Goal: Task Accomplishment & Management: Use online tool/utility

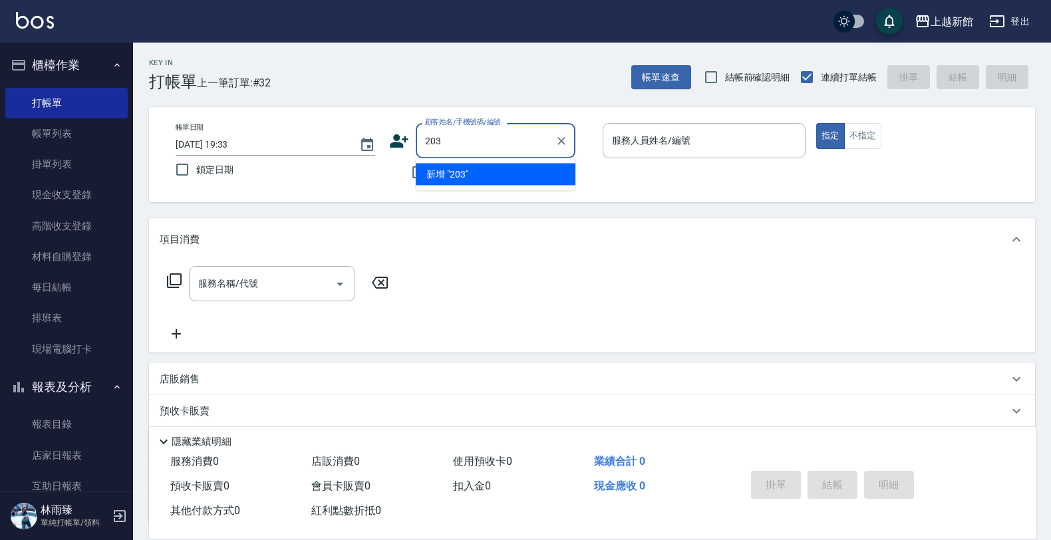
type input "203"
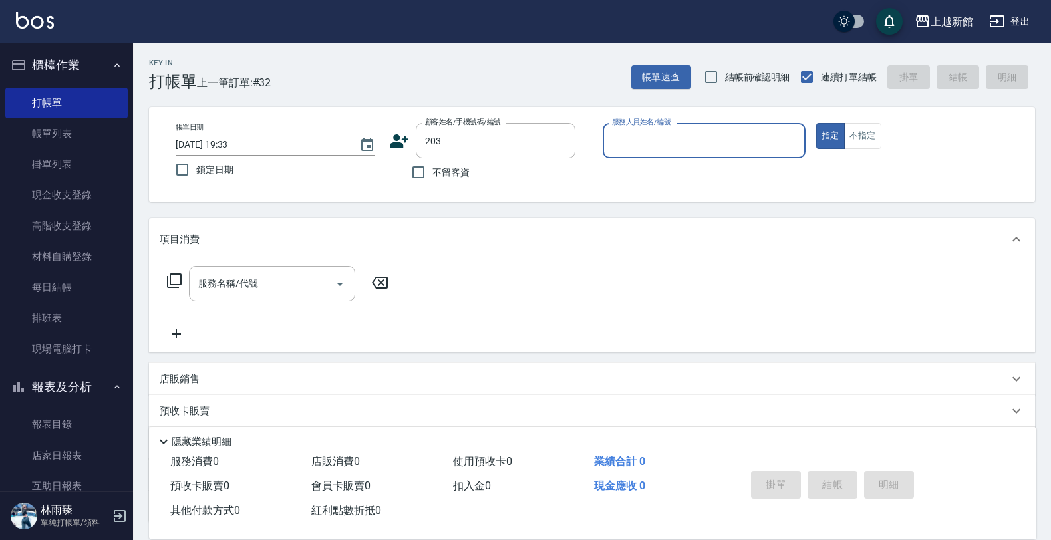
click at [816, 123] on button "指定" at bounding box center [830, 136] width 29 height 26
type button "true"
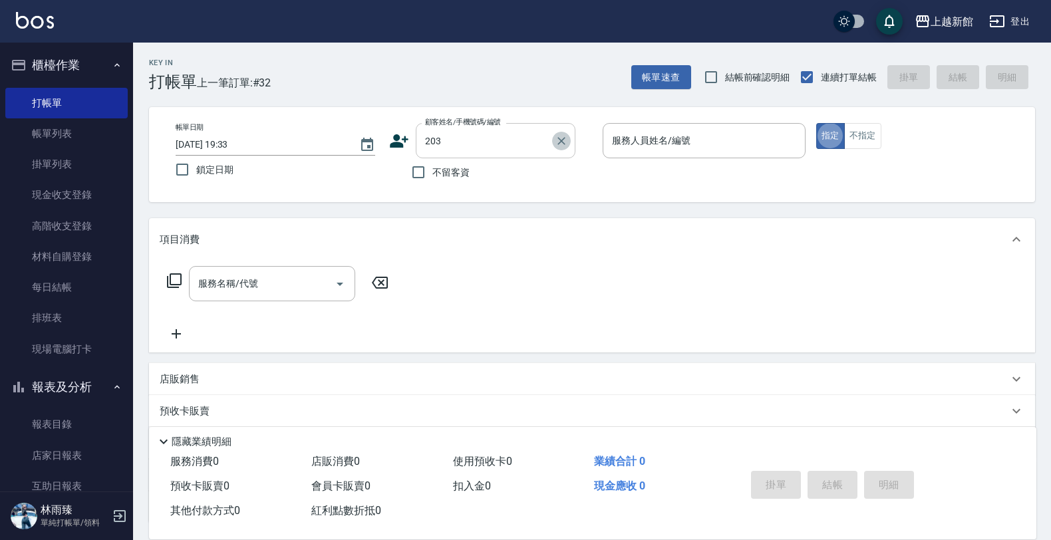
click at [567, 138] on button "Clear" at bounding box center [561, 141] width 19 height 19
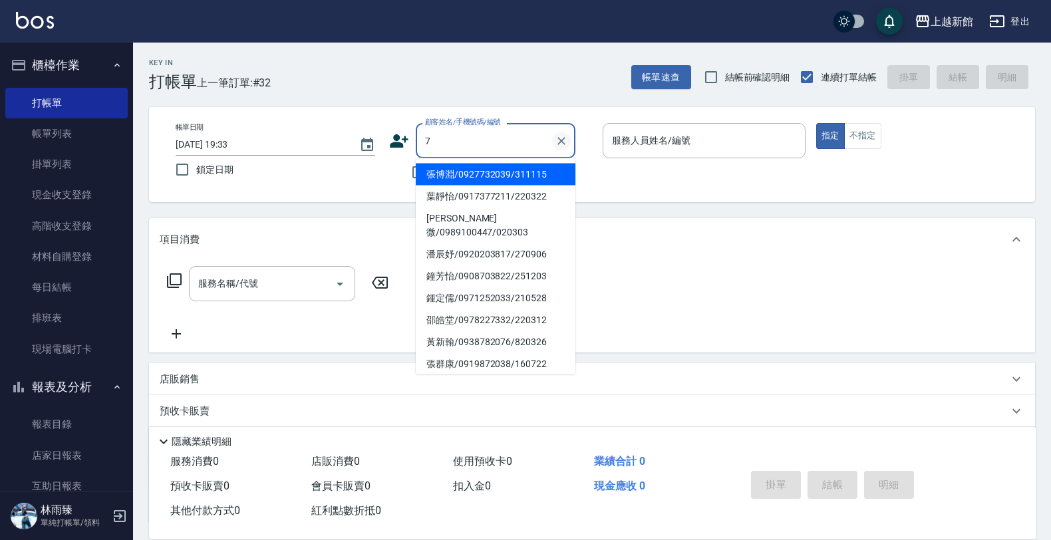
type input "張博淵/0927732039/311115"
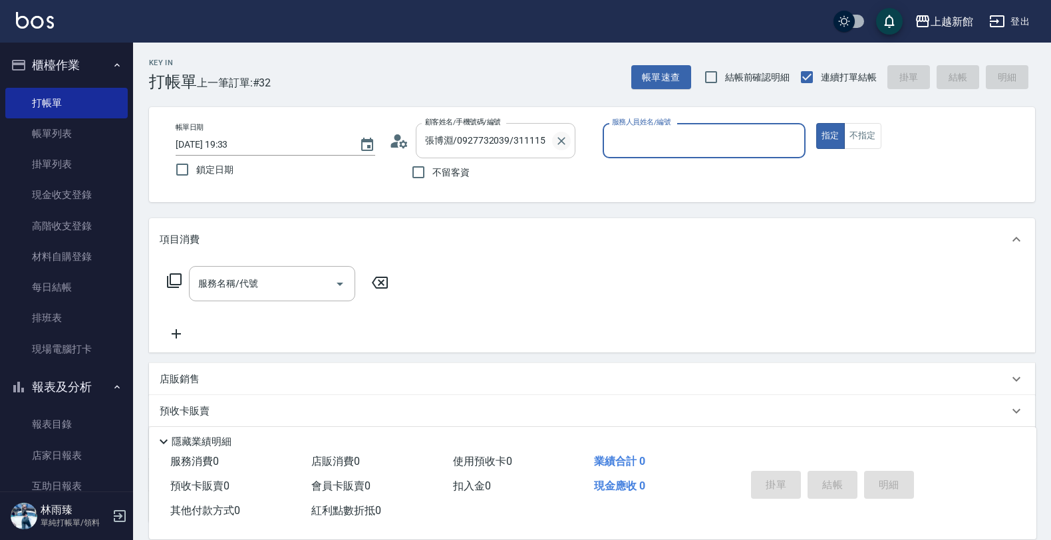
click at [816, 123] on button "指定" at bounding box center [830, 136] width 29 height 26
type input "黃柏森-18"
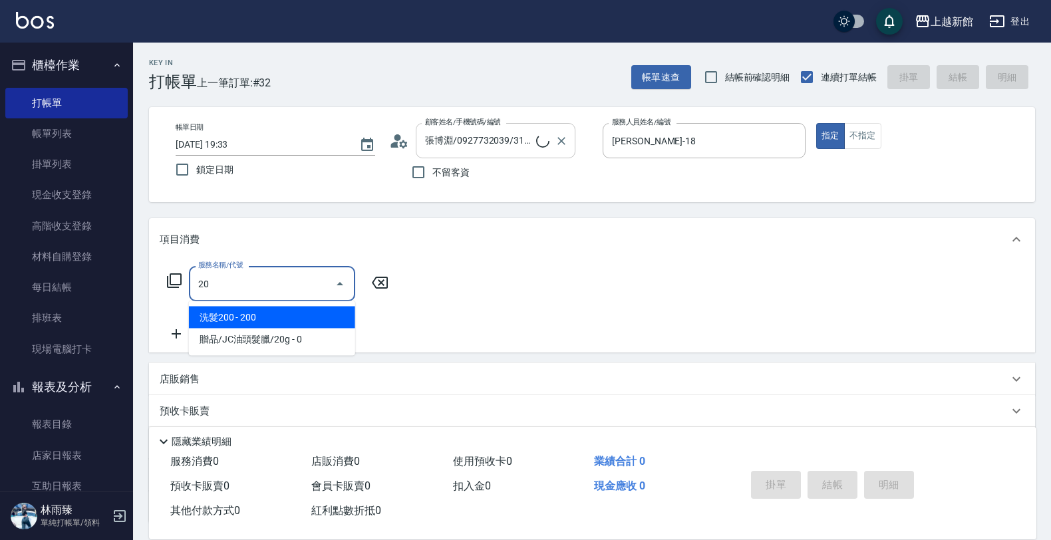
type input "203"
type input "莫尼卡/77/7"
type input "莫尼卡-7"
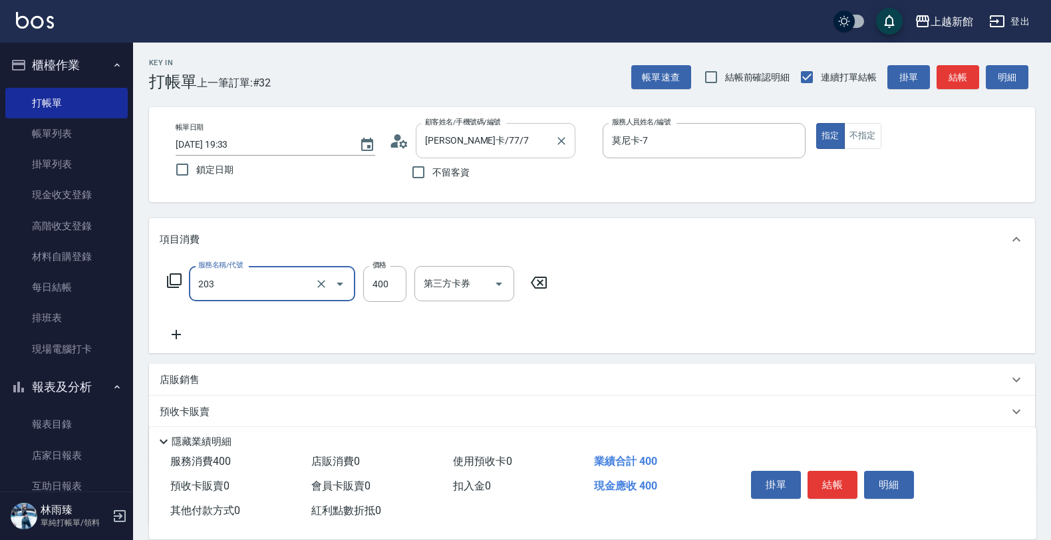
type input "指定單剪(203)"
type input "200"
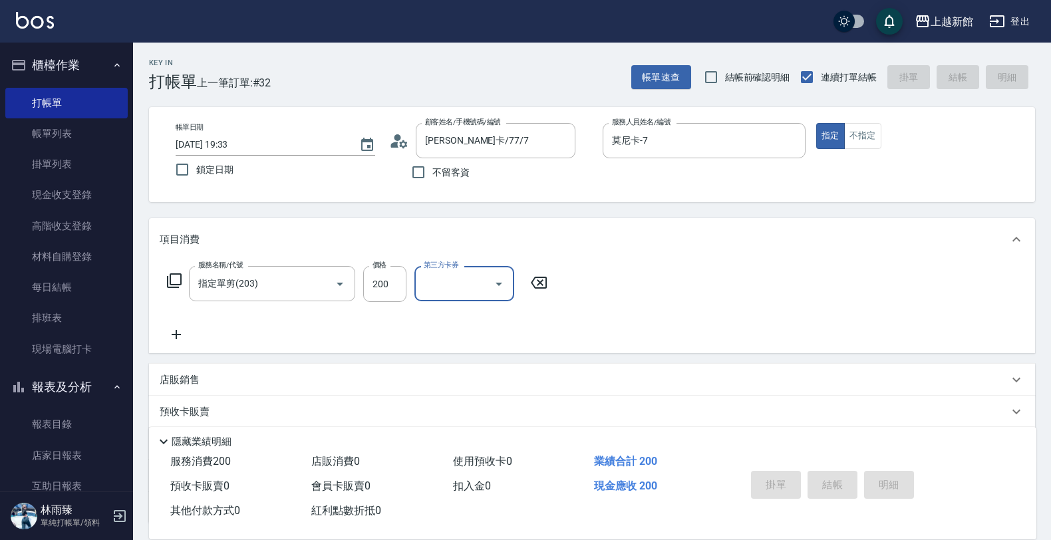
type input "2025/08/14 20:12"
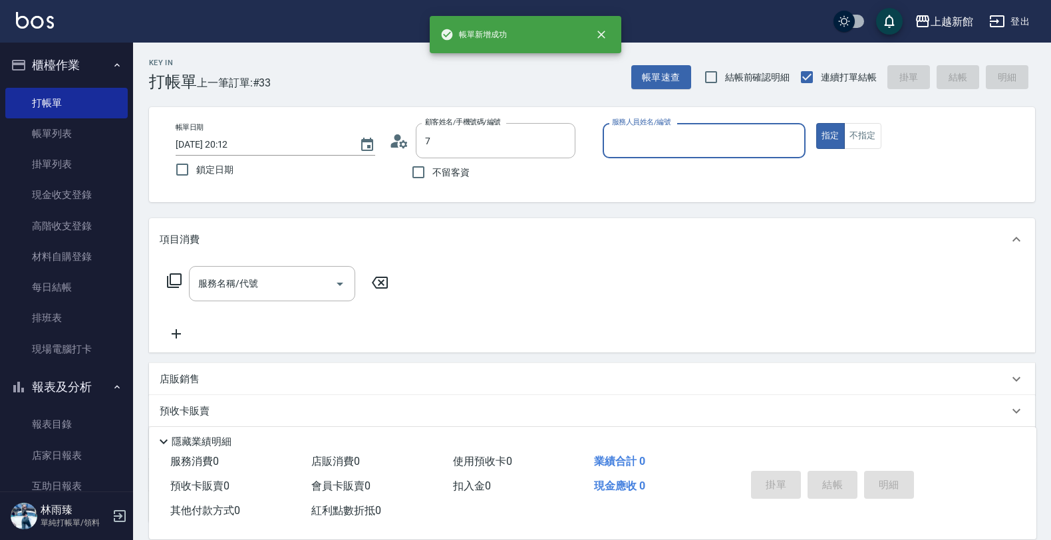
type input "莫尼卡/77/7"
click at [816, 123] on button "指定" at bounding box center [830, 136] width 29 height 26
type input "莫尼卡-7"
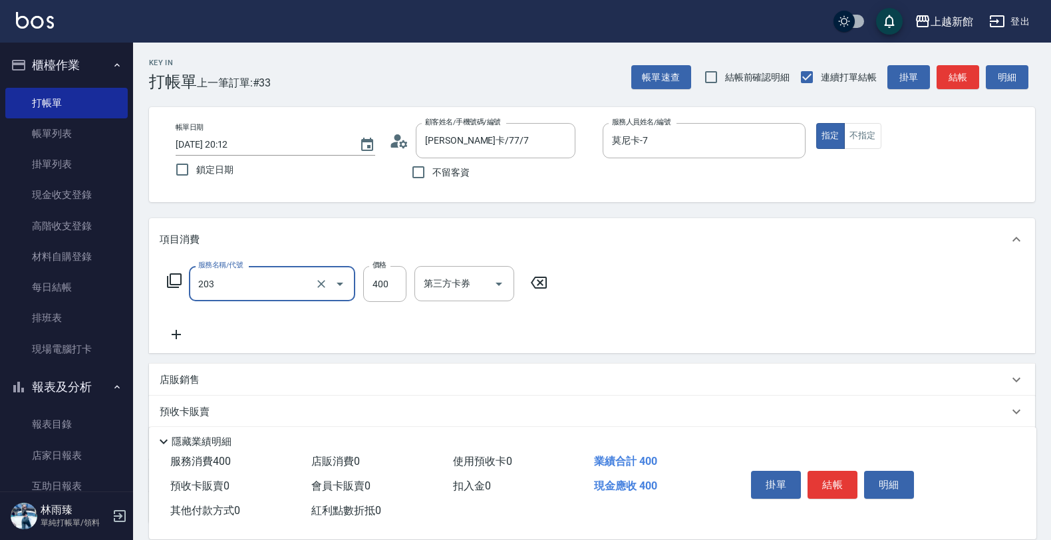
type input "指定單剪(203)"
type input "200"
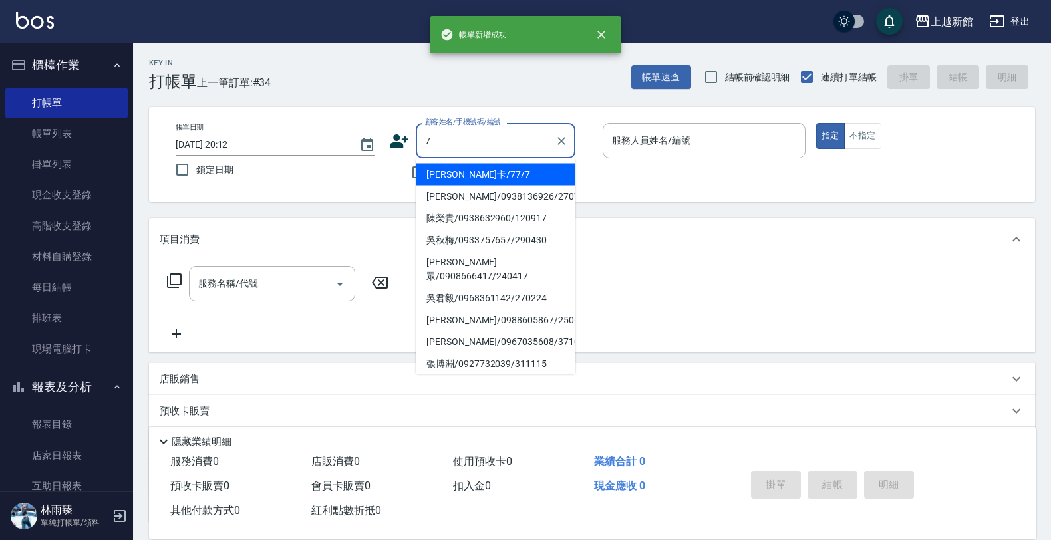
type input "莫尼卡/77/7"
click at [816, 123] on button "指定" at bounding box center [830, 136] width 29 height 26
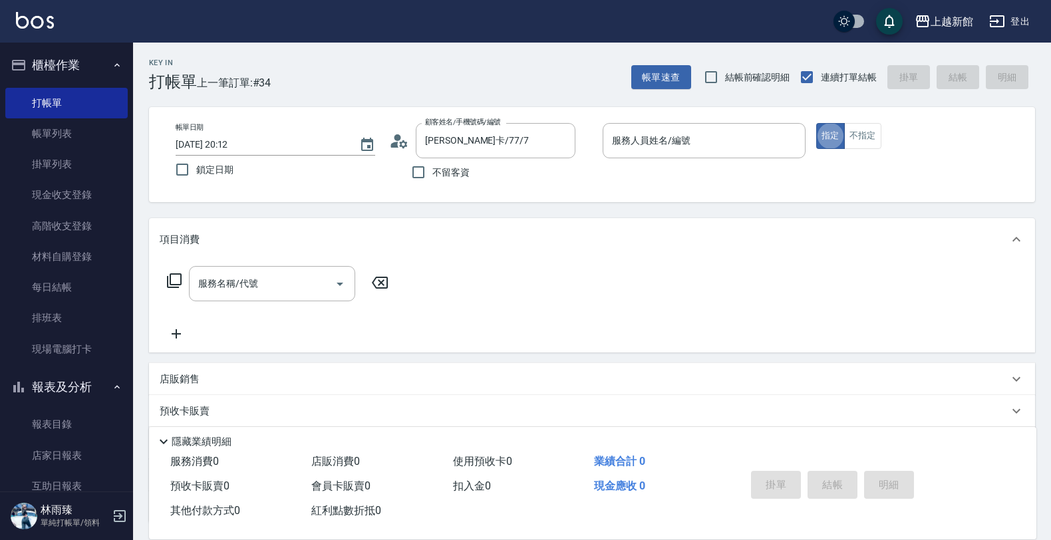
type input "莫尼卡-7"
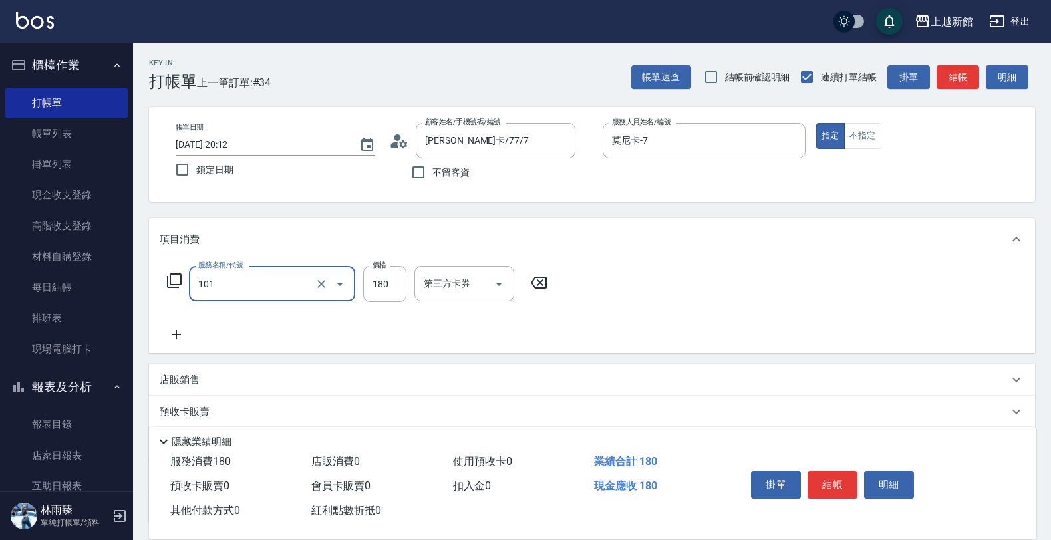
type input "洗髮250(101)"
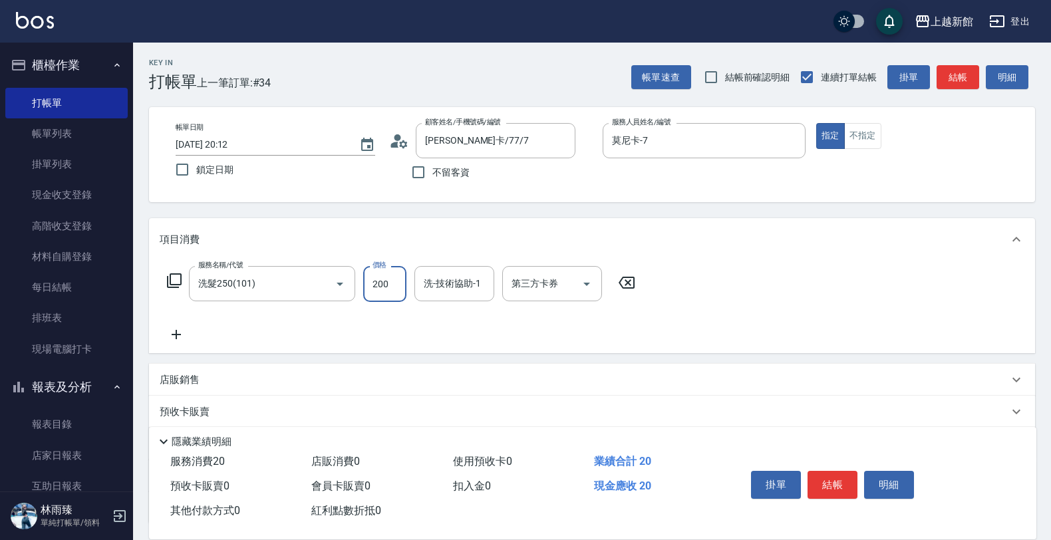
type input "200"
type input "容綺-21"
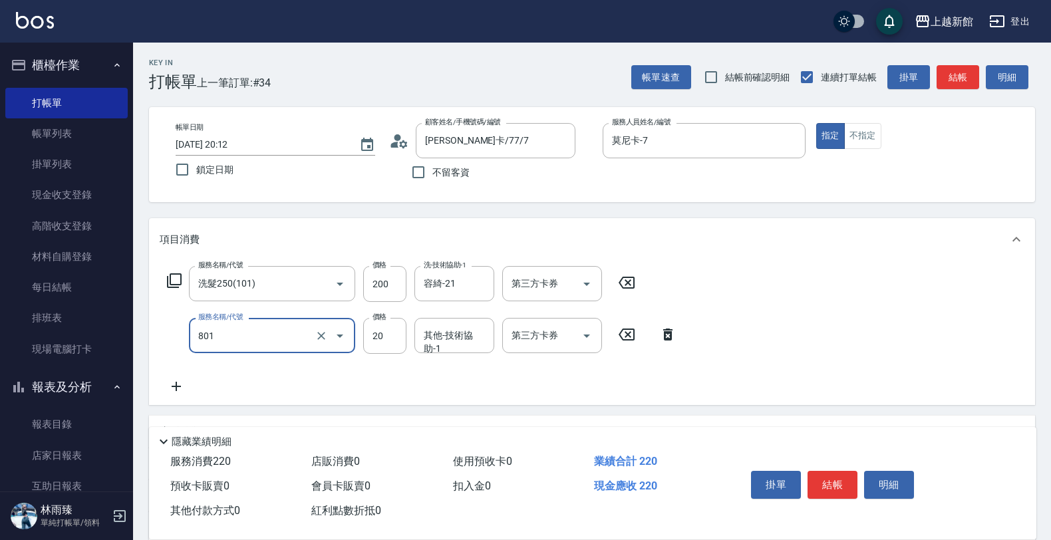
type input "潤絲(801)"
type input "0"
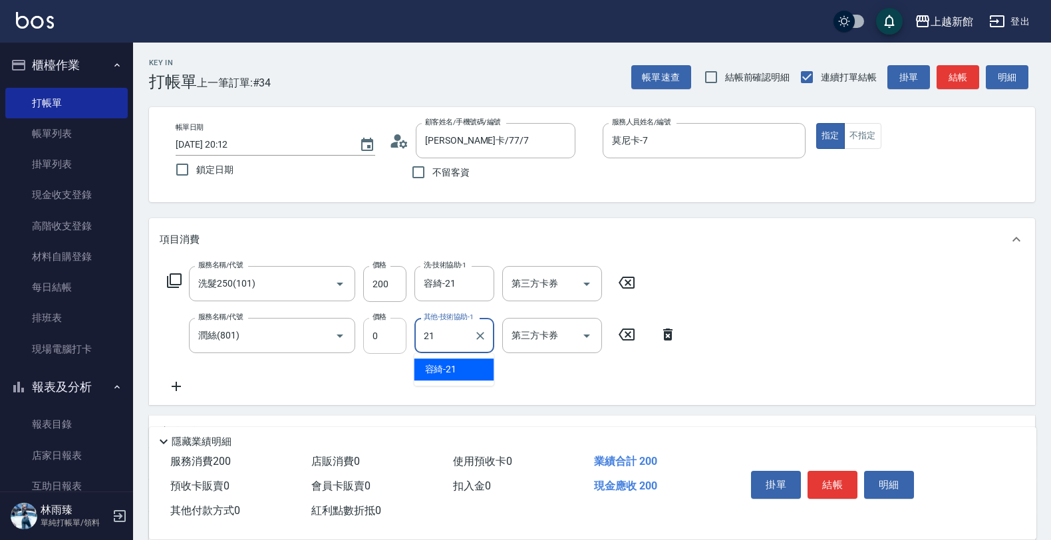
type input "21"
click at [389, 331] on input "0" at bounding box center [384, 336] width 43 height 36
type input "20"
type input "容綺-21"
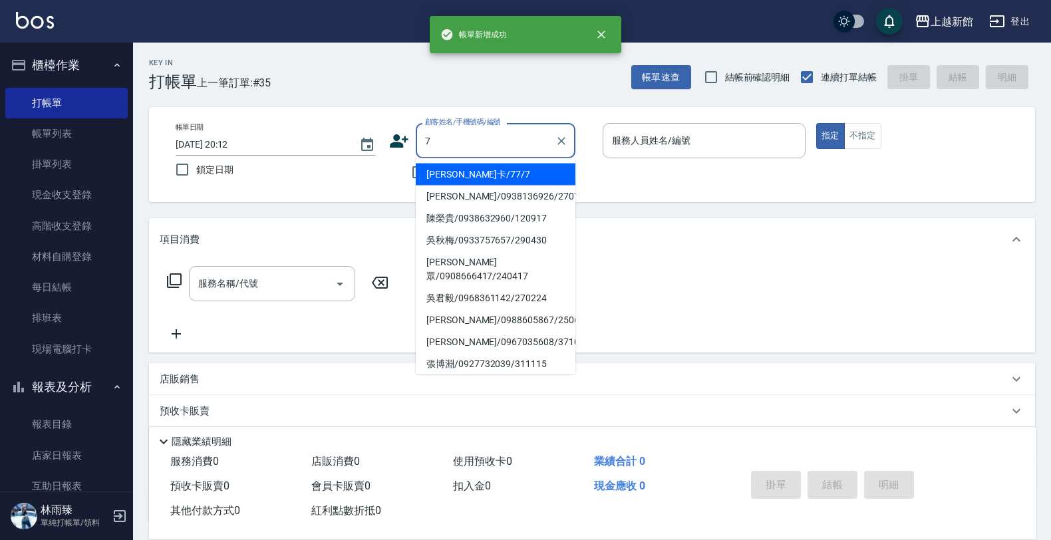
type input "莫尼卡/77/7"
click at [816, 123] on button "指定" at bounding box center [830, 136] width 29 height 26
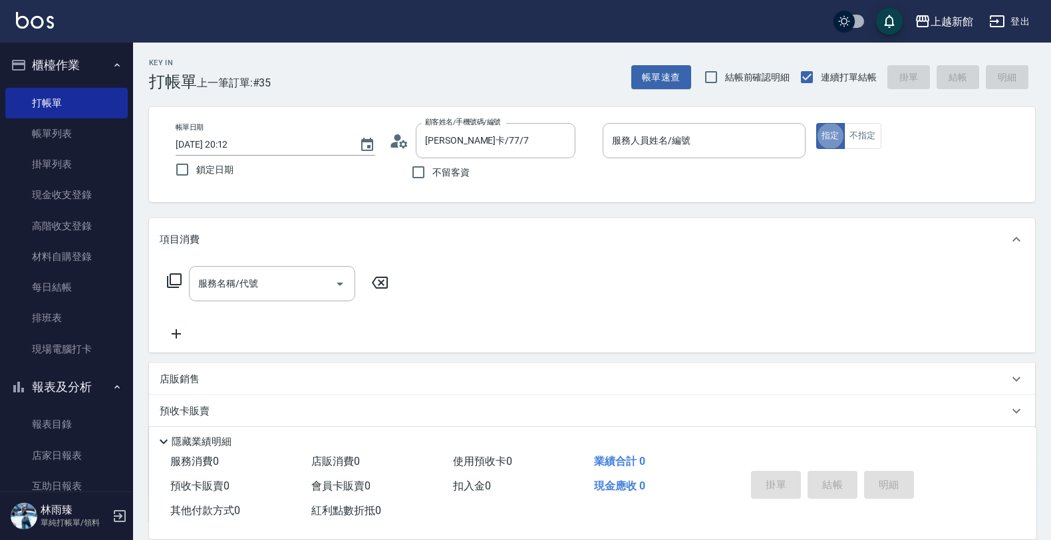
type input "莫尼卡-7"
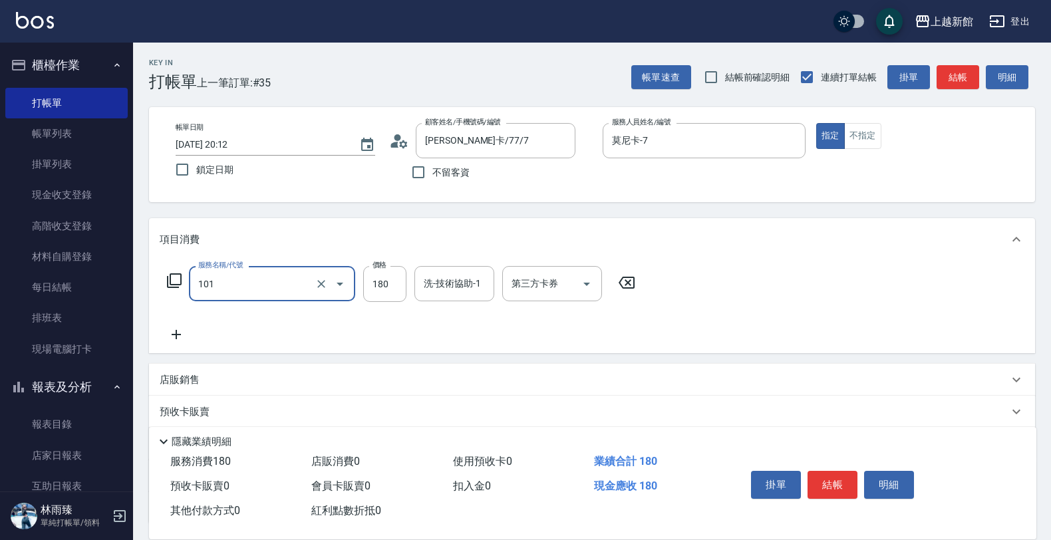
type input "洗髮250(101)"
type input "200"
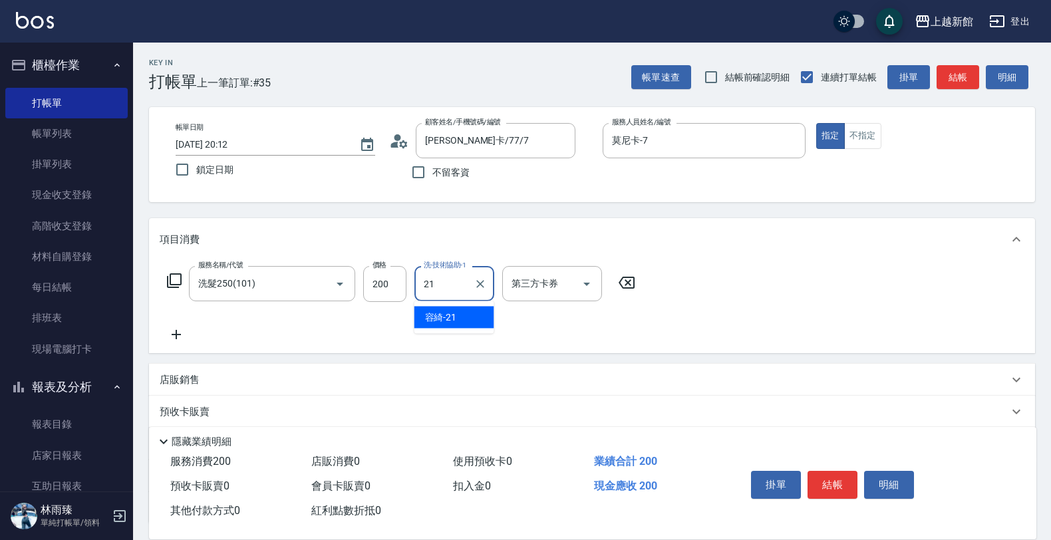
type input "容綺-21"
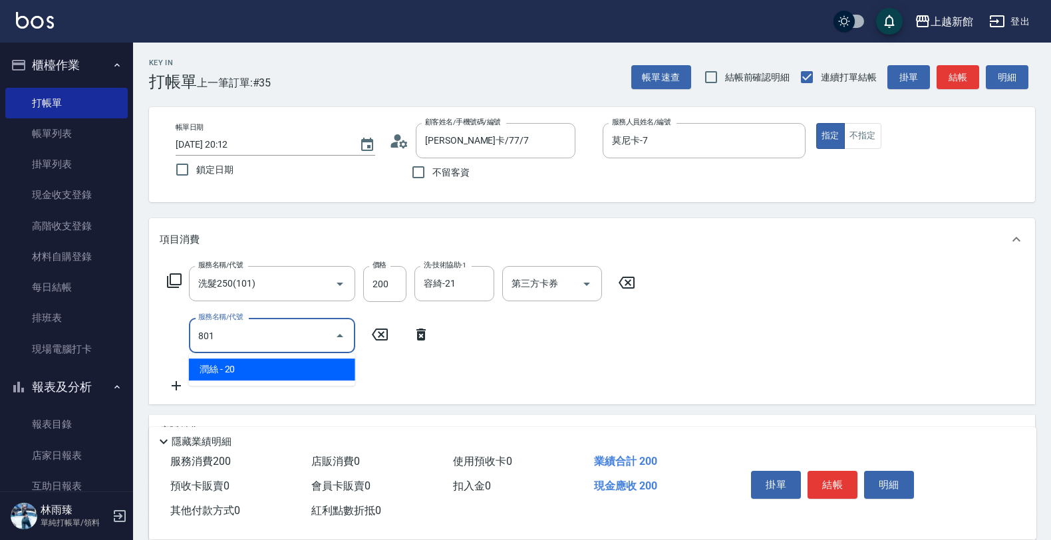
type input "潤絲(801)"
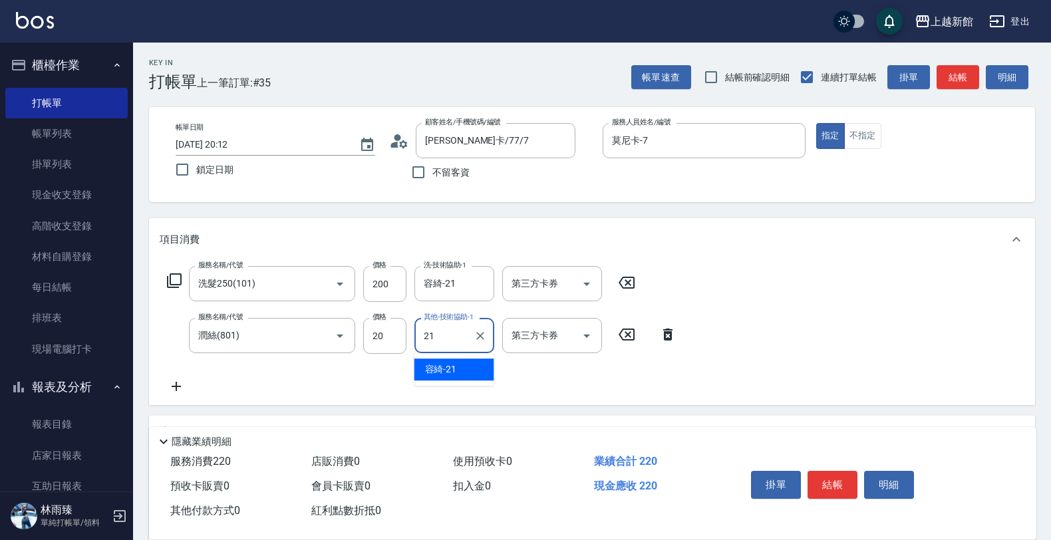
type input "容綺-21"
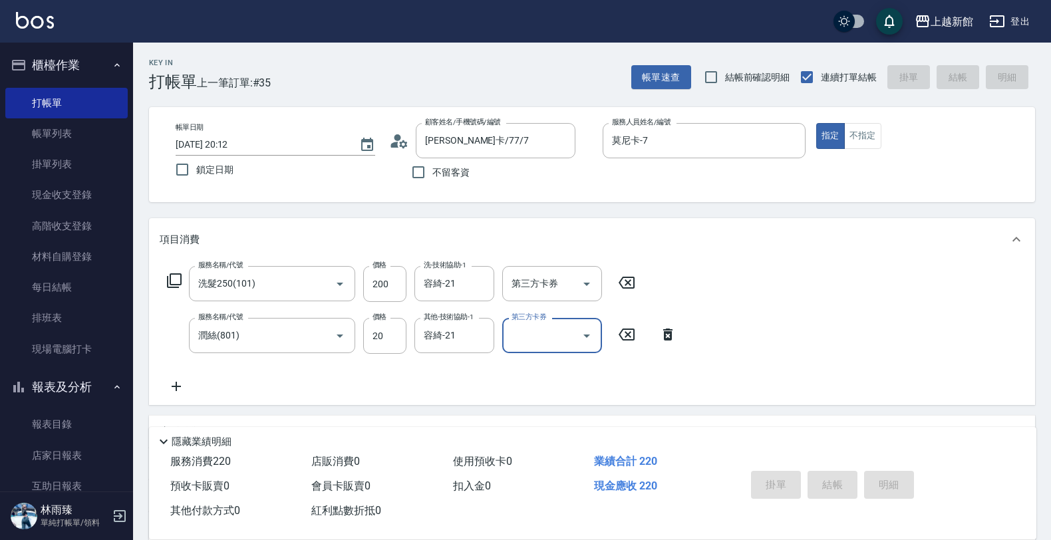
type input "2025/08/14 20:13"
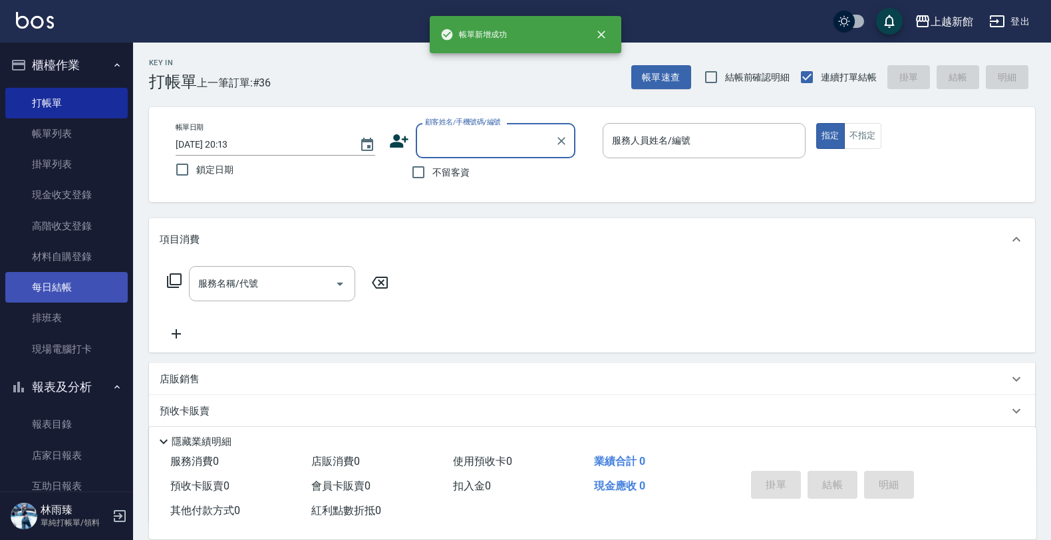
click at [71, 283] on link "每日結帳" at bounding box center [66, 287] width 122 height 31
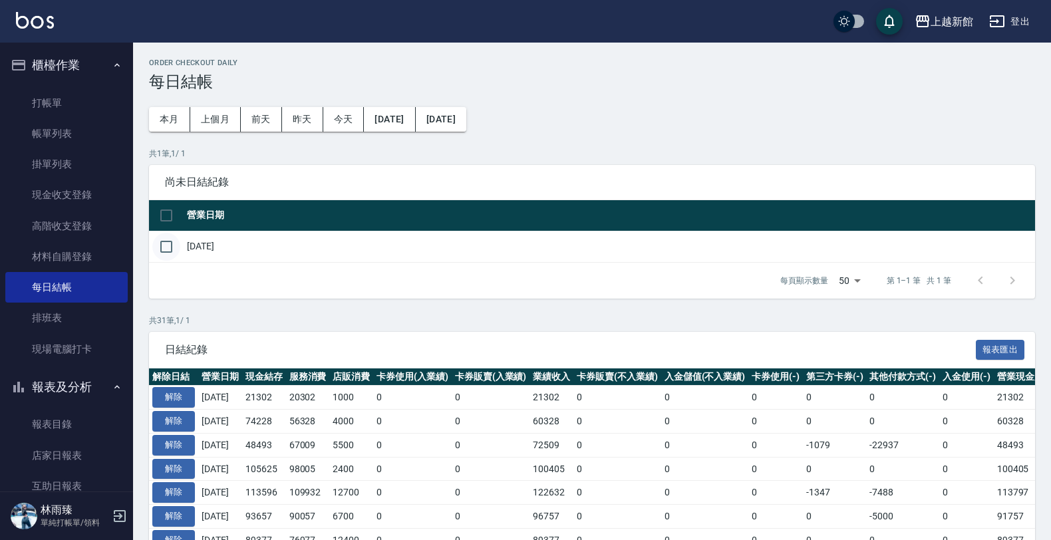
click at [153, 250] on input "checkbox" at bounding box center [166, 247] width 28 height 28
checkbox input "true"
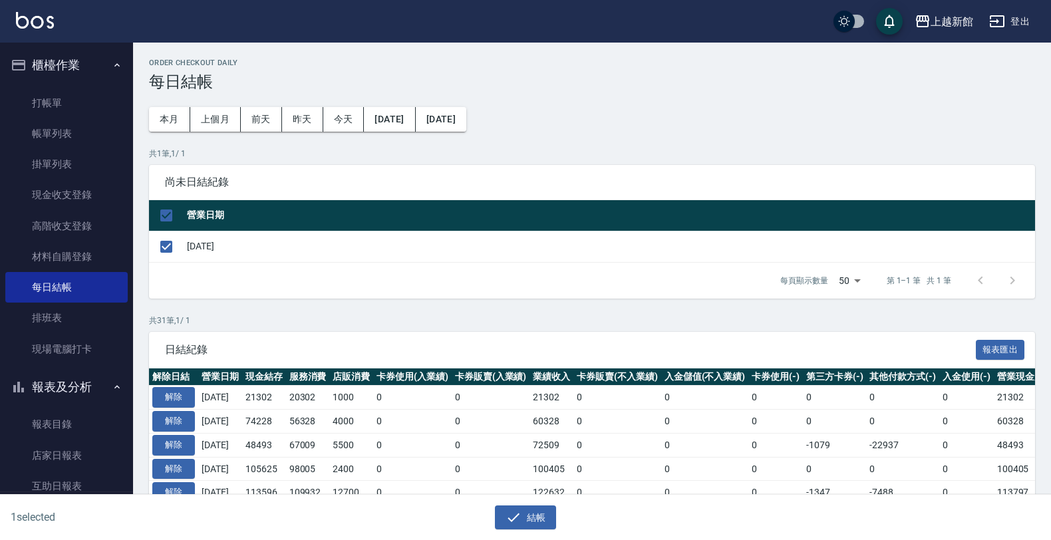
click at [521, 504] on div "結帳" at bounding box center [520, 512] width 520 height 35
click at [520, 501] on div "結帳" at bounding box center [520, 512] width 520 height 35
click at [522, 506] on button "結帳" at bounding box center [526, 518] width 62 height 25
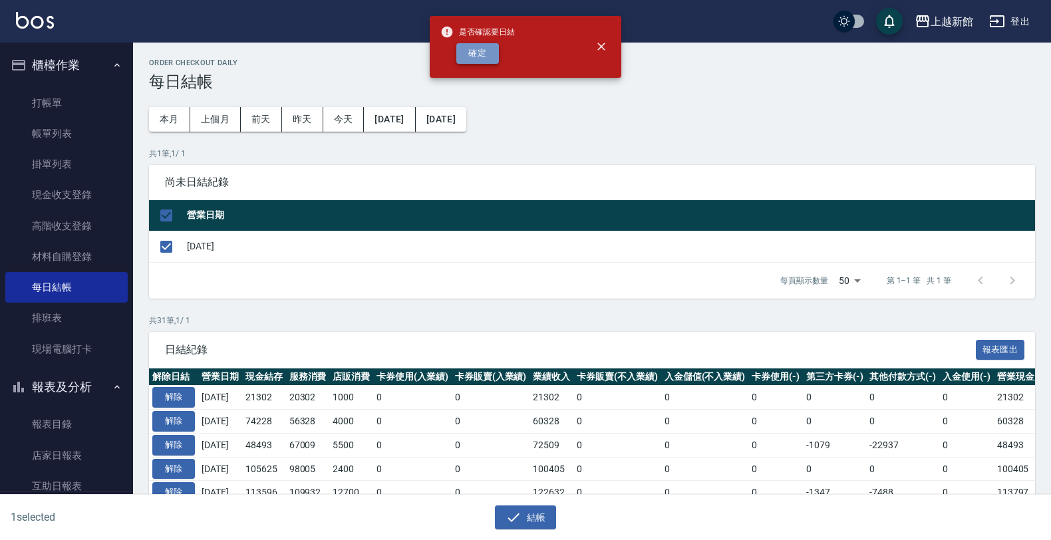
click at [467, 51] on button "確定" at bounding box center [477, 53] width 43 height 21
checkbox input "false"
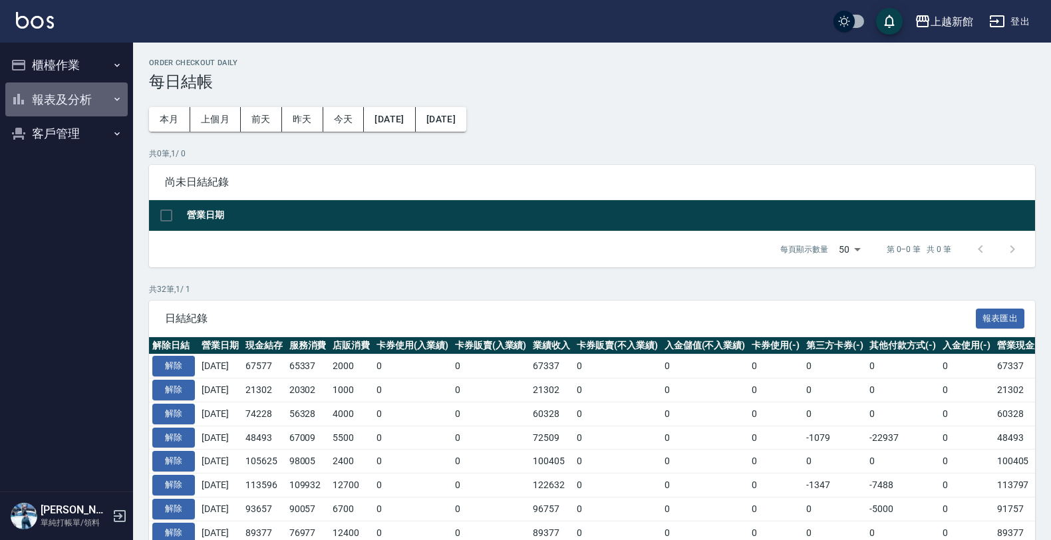
click at [93, 98] on button "報表及分析" at bounding box center [66, 99] width 122 height 35
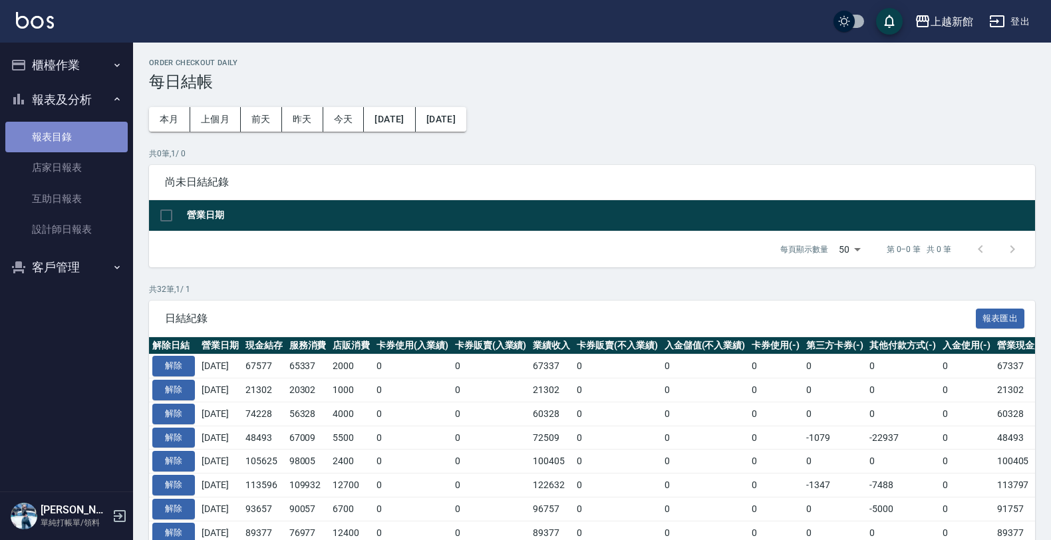
click at [100, 143] on link "報表目錄" at bounding box center [66, 137] width 122 height 31
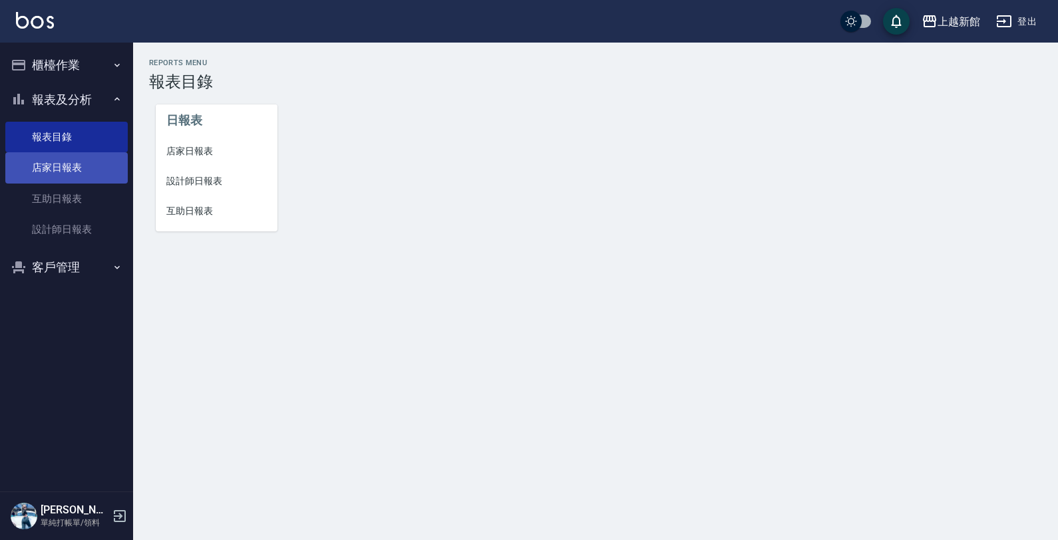
click at [94, 164] on link "店家日報表" at bounding box center [66, 167] width 122 height 31
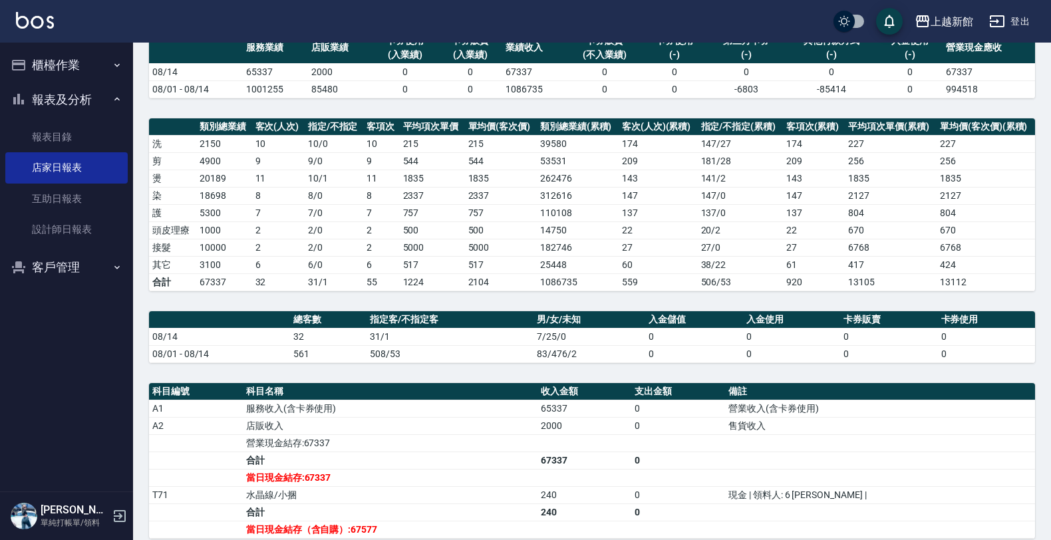
scroll to position [249, 0]
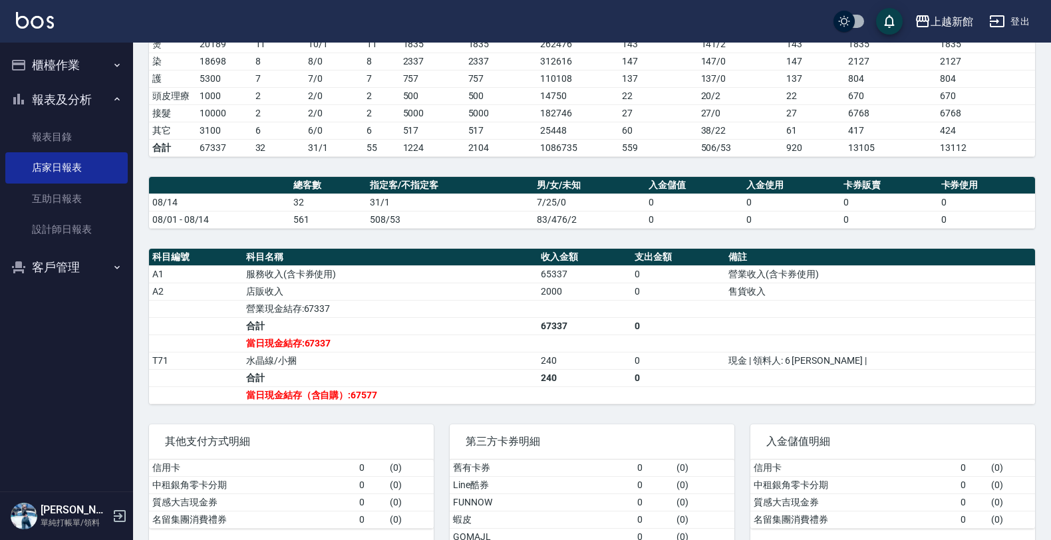
click at [80, 102] on button "報表及分析" at bounding box center [66, 99] width 122 height 35
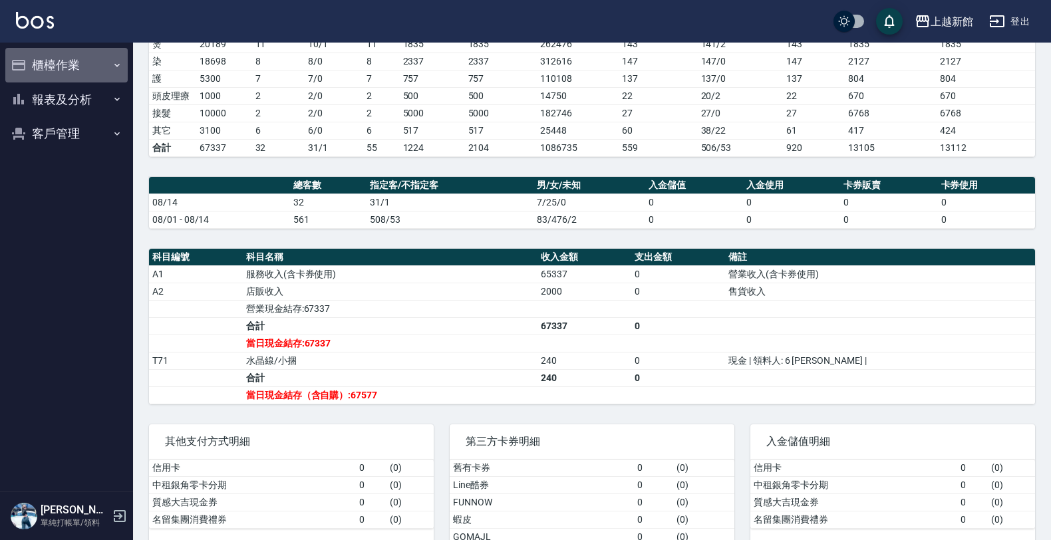
drag, startPoint x: 97, startPoint y: 65, endPoint x: 98, endPoint y: 74, distance: 8.7
click at [97, 67] on button "櫃檯作業" at bounding box center [66, 65] width 122 height 35
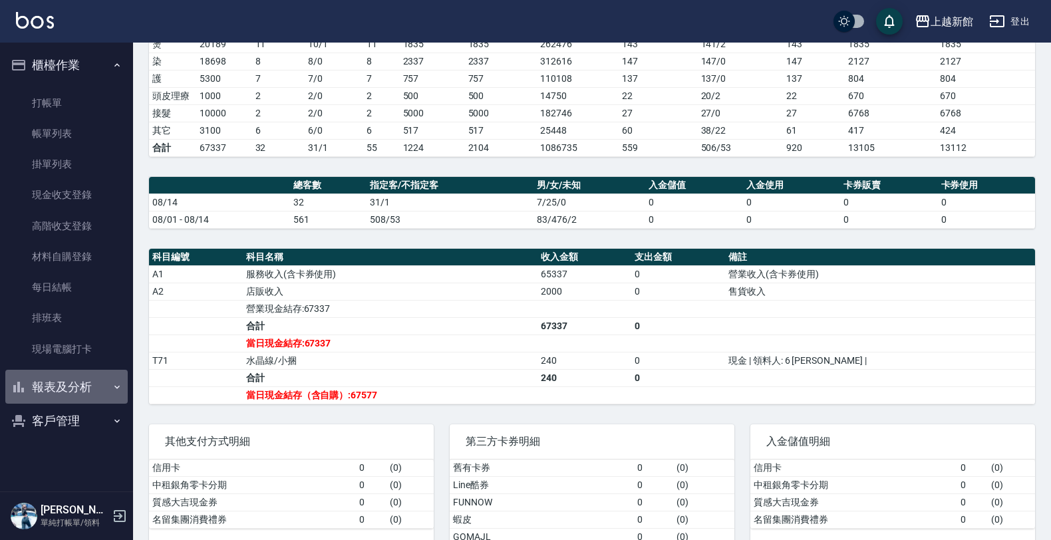
drag, startPoint x: 82, startPoint y: 380, endPoint x: 80, endPoint y: 388, distance: 7.4
click at [80, 388] on button "報表及分析" at bounding box center [66, 387] width 122 height 35
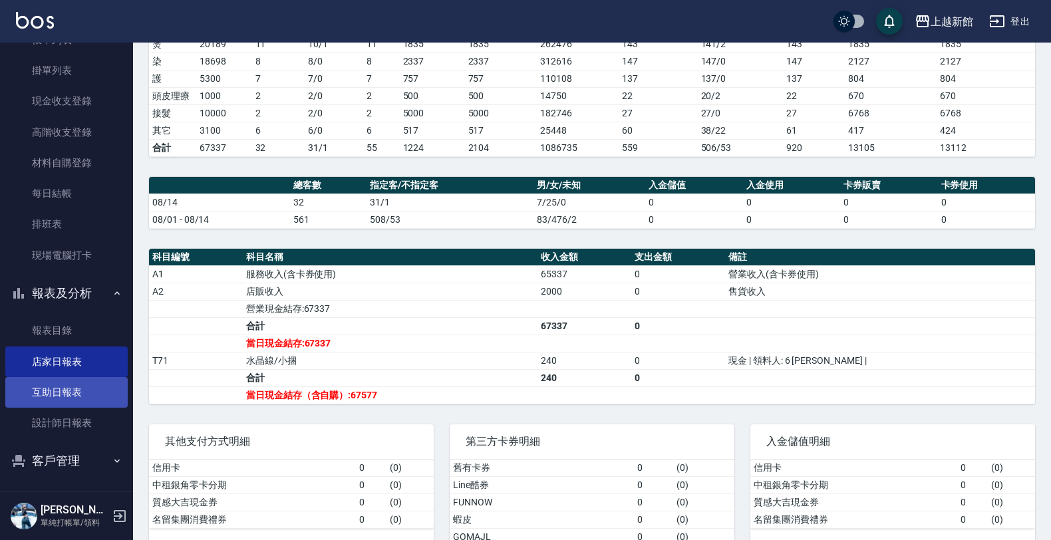
scroll to position [96, 0]
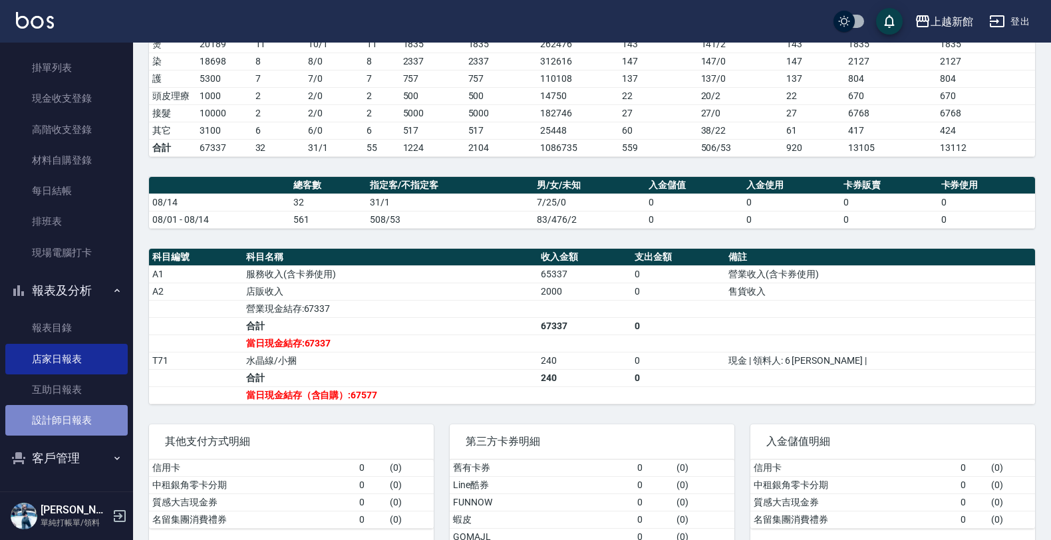
drag, startPoint x: 73, startPoint y: 421, endPoint x: 80, endPoint y: 410, distance: 12.9
click at [73, 420] on link "設計師日報表" at bounding box center [66, 420] width 122 height 31
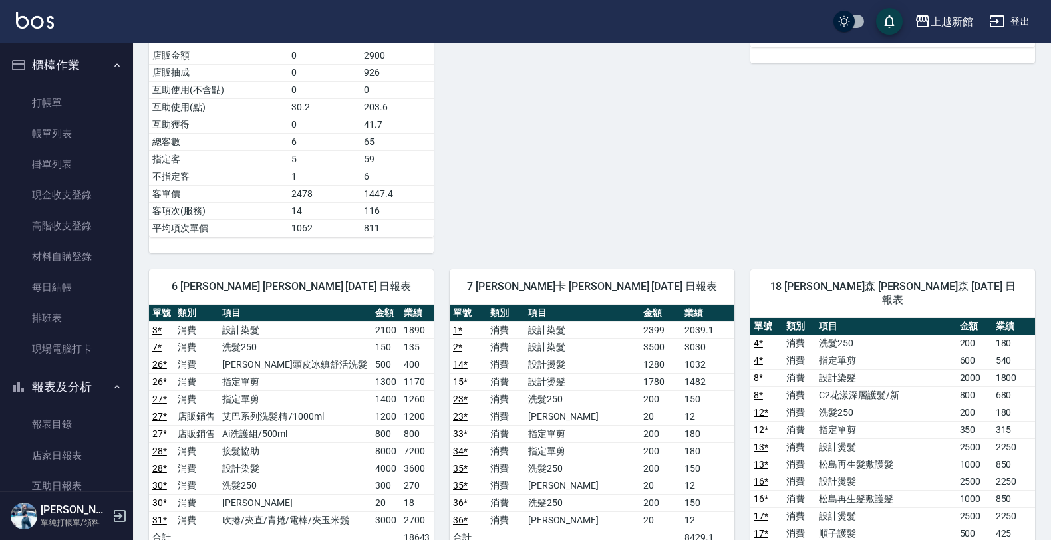
scroll to position [83, 0]
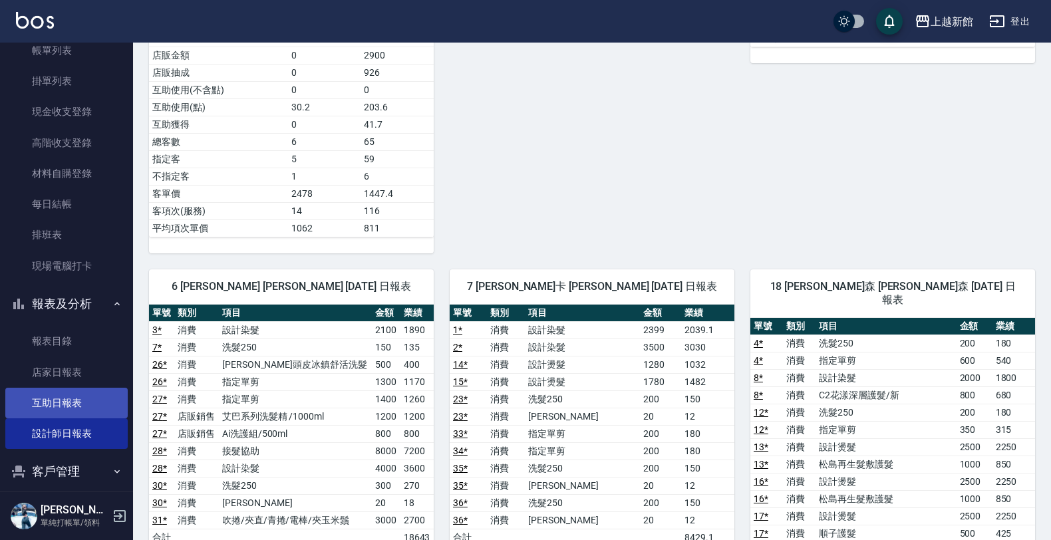
click at [106, 406] on link "互助日報表" at bounding box center [66, 403] width 122 height 31
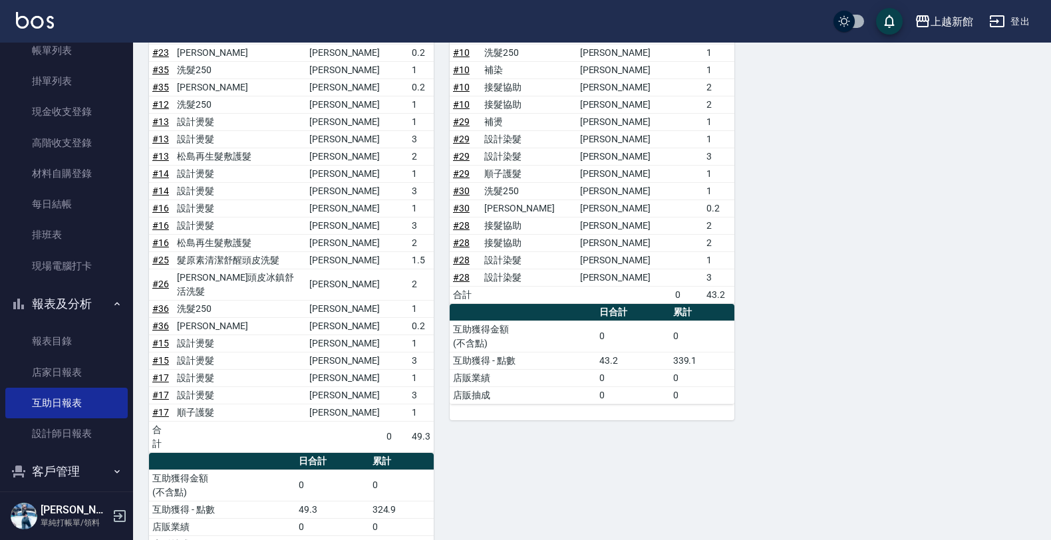
scroll to position [690, 0]
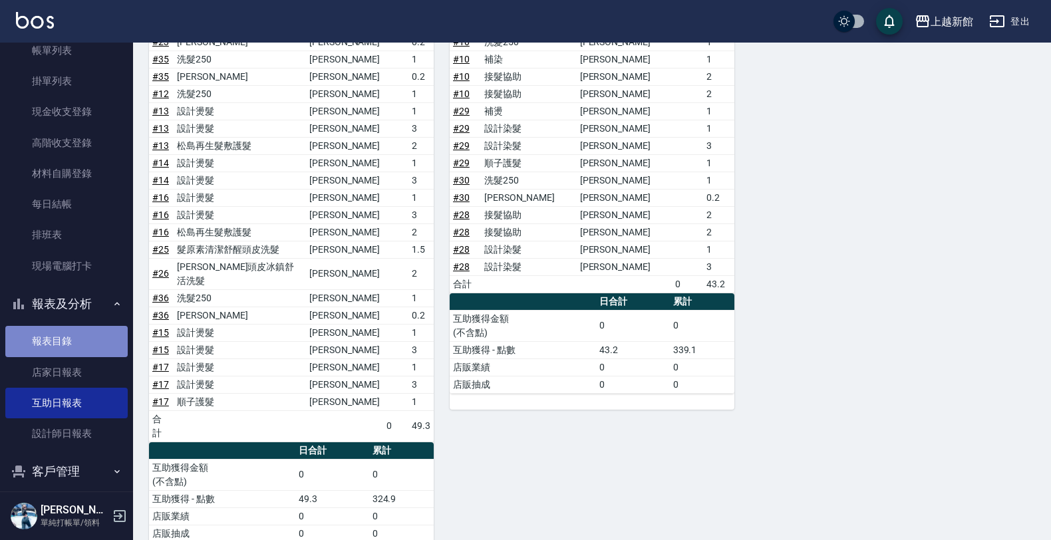
click at [76, 347] on link "報表目錄" at bounding box center [66, 341] width 122 height 31
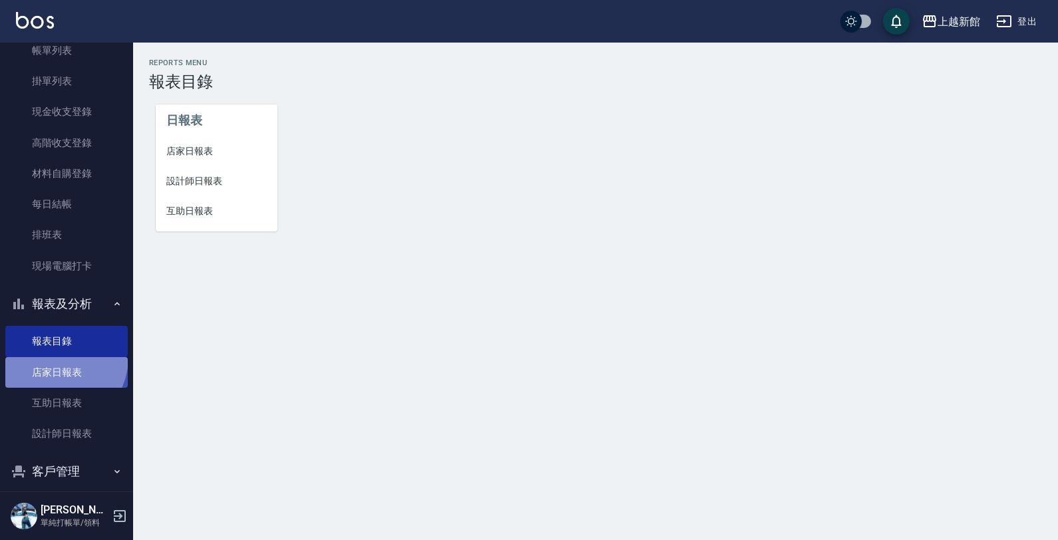
click at [54, 357] on link "店家日報表" at bounding box center [66, 372] width 122 height 31
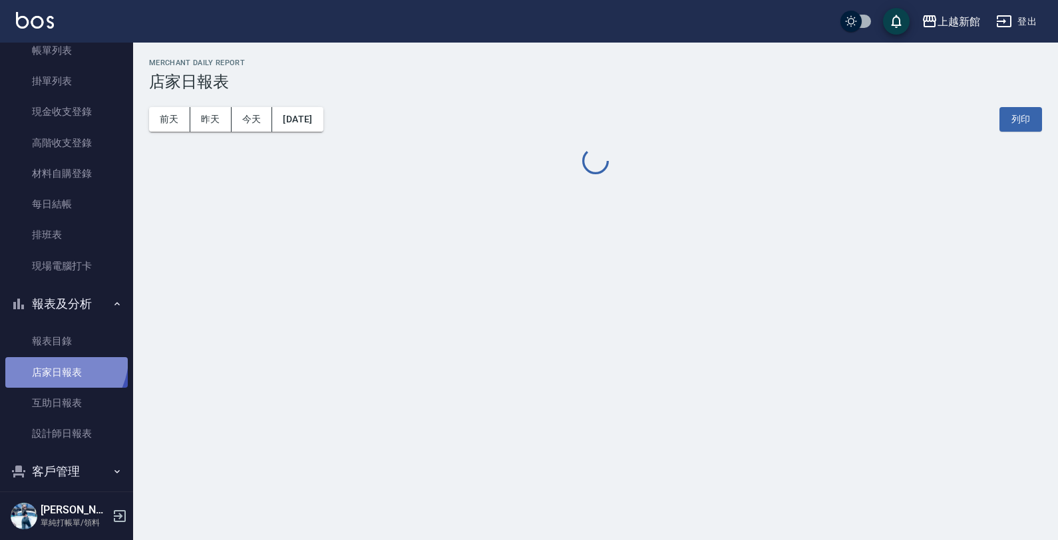
click at [55, 358] on link "店家日報表" at bounding box center [66, 372] width 122 height 31
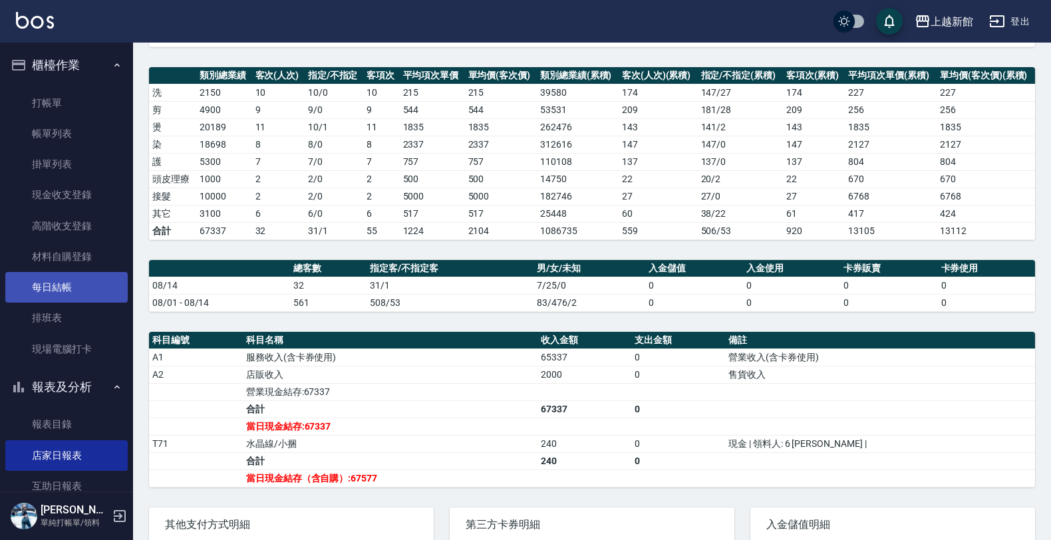
click at [83, 273] on link "每日結帳" at bounding box center [66, 287] width 122 height 31
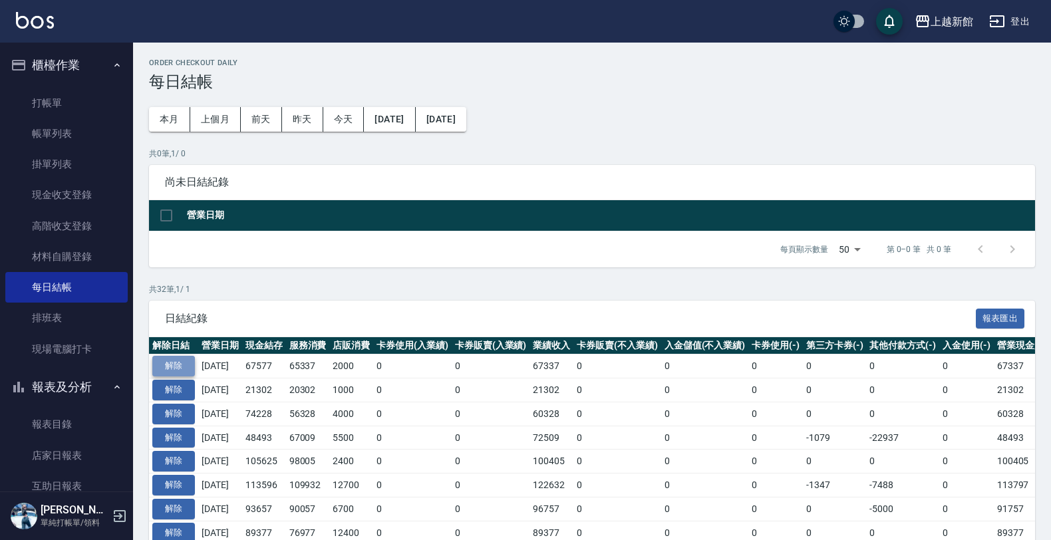
click at [166, 372] on button "解除" at bounding box center [173, 366] width 43 height 21
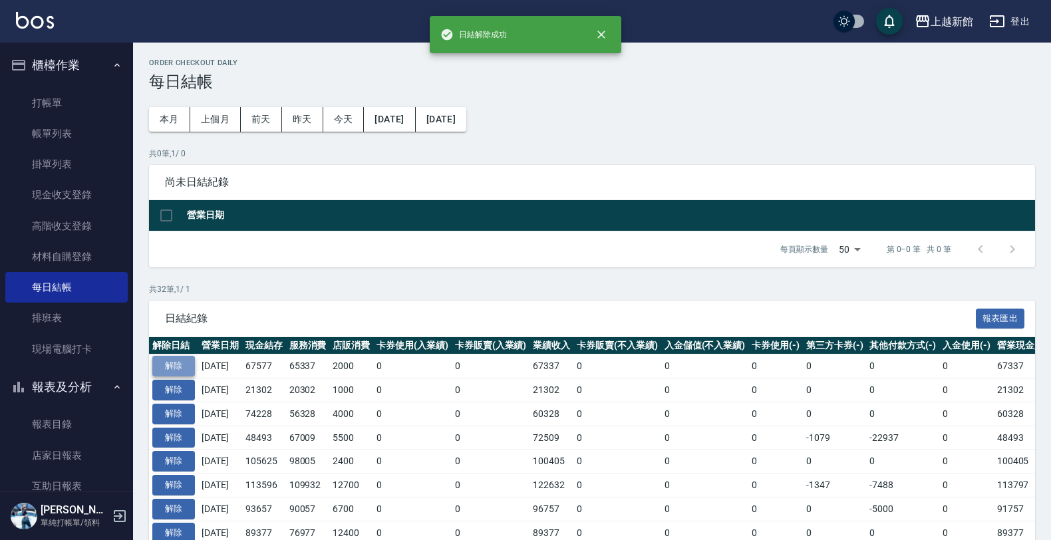
click at [166, 368] on button "解除" at bounding box center [173, 366] width 43 height 21
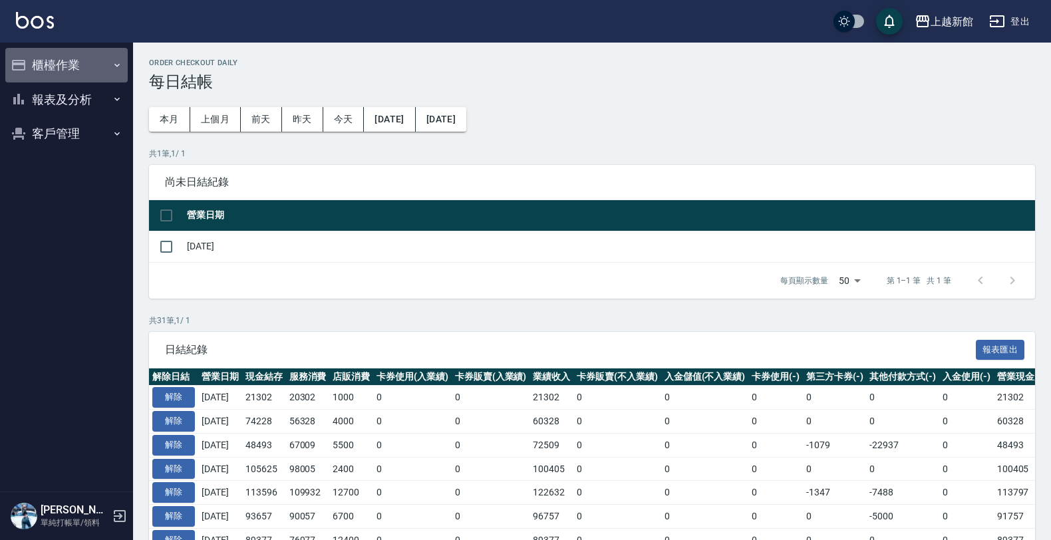
click at [37, 61] on button "櫃檯作業" at bounding box center [66, 65] width 122 height 35
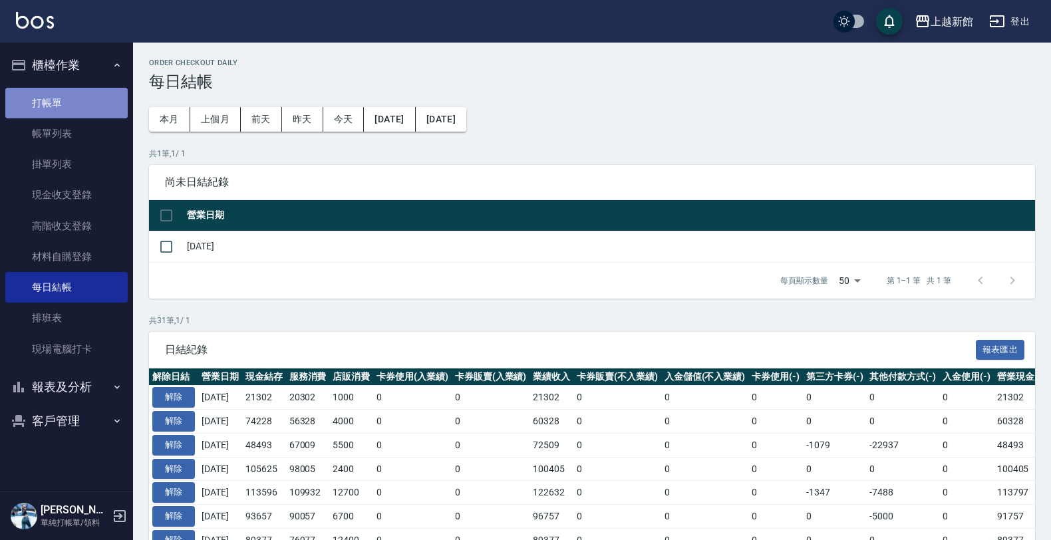
click at [92, 114] on link "打帳單" at bounding box center [66, 103] width 122 height 31
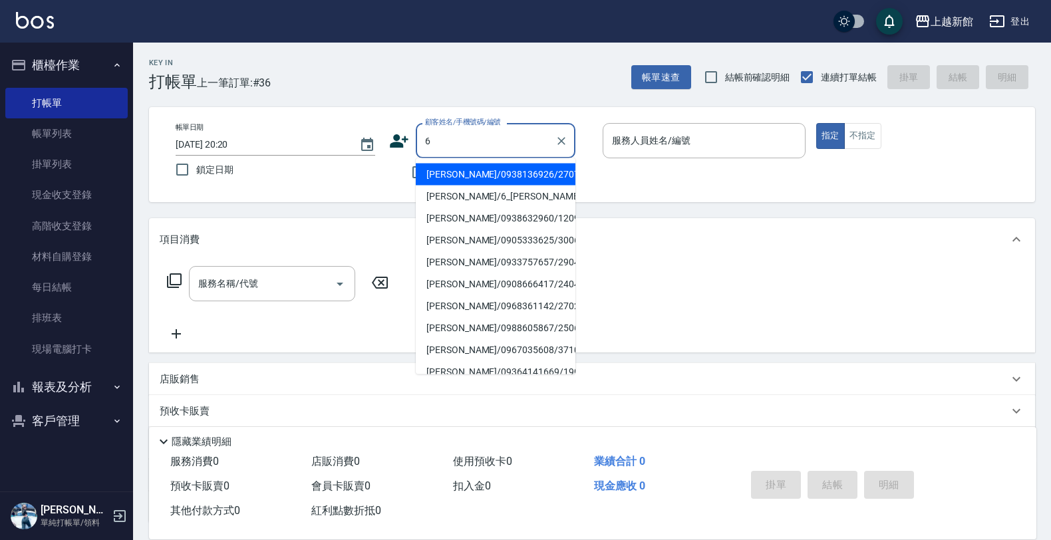
type input "曾姿寧/0938136926/270719"
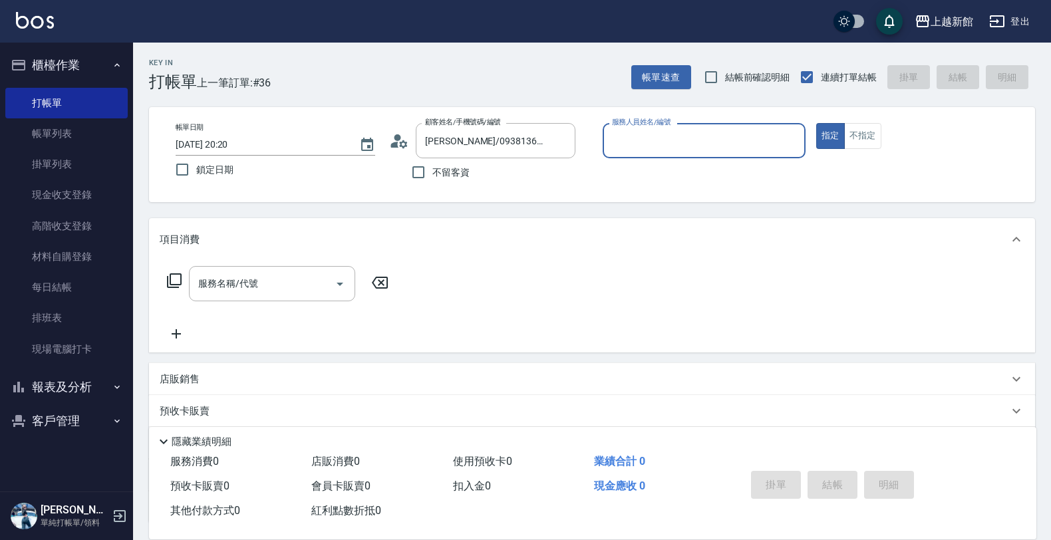
click at [816, 123] on button "指定" at bounding box center [830, 136] width 29 height 26
type button "true"
type input "蘿拉-1"
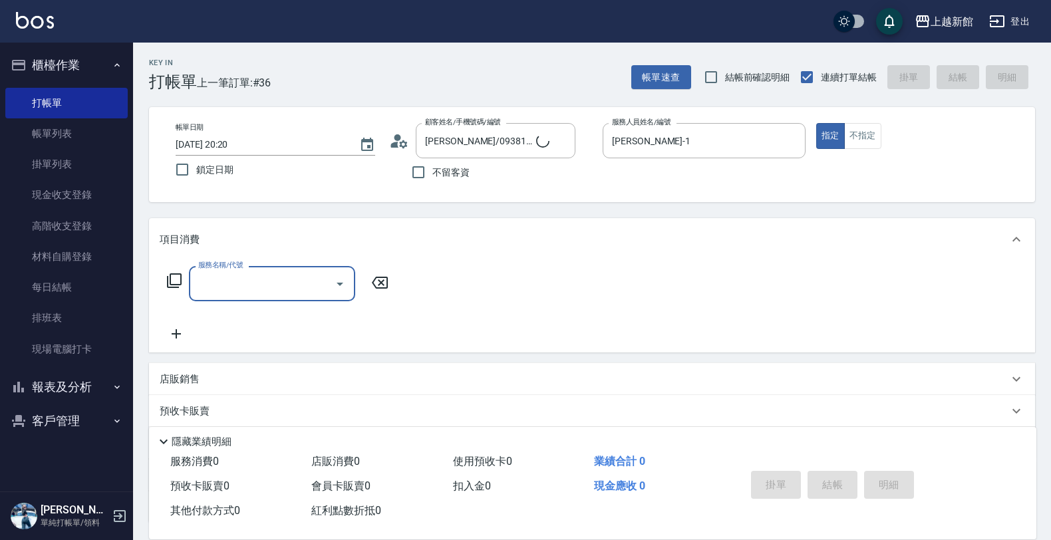
type input "黃婕寧/6_黃婕寧/6"
type input "黃婕寧-6"
click at [341, 281] on icon "Open" at bounding box center [340, 284] width 16 height 16
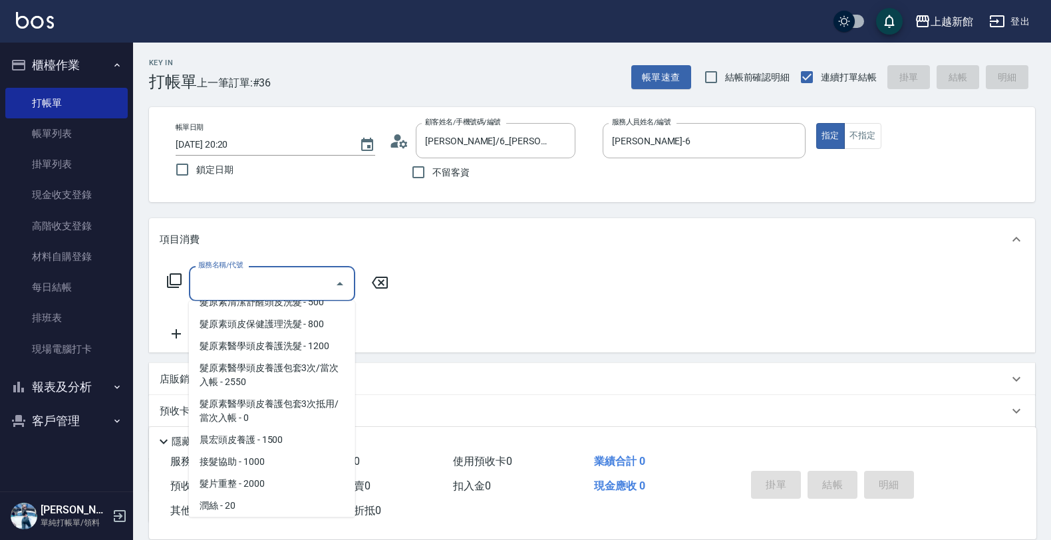
scroll to position [1081, 0]
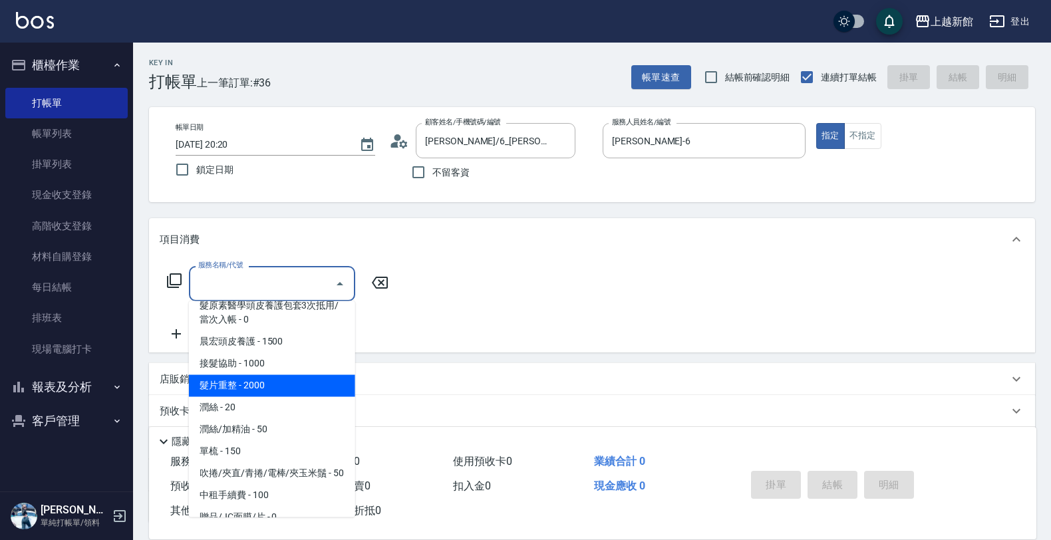
drag, startPoint x: 244, startPoint y: 363, endPoint x: 274, endPoint y: 334, distance: 41.9
click at [245, 375] on span "髮片重整 - 2000" at bounding box center [272, 386] width 166 height 22
type input "髮片重整(704)"
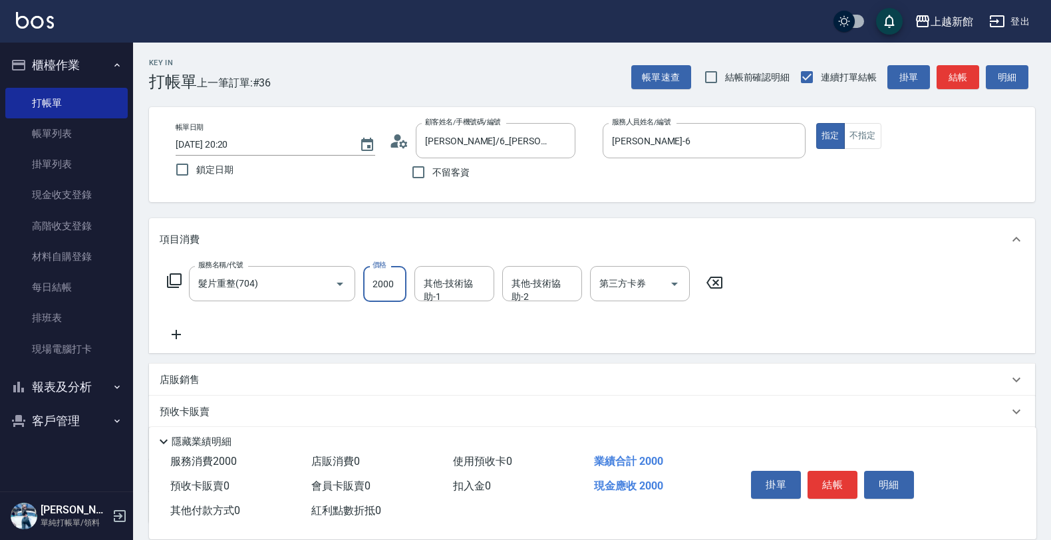
click at [373, 281] on input "2000" at bounding box center [384, 284] width 43 height 36
type input "5000"
type input "小敏-24"
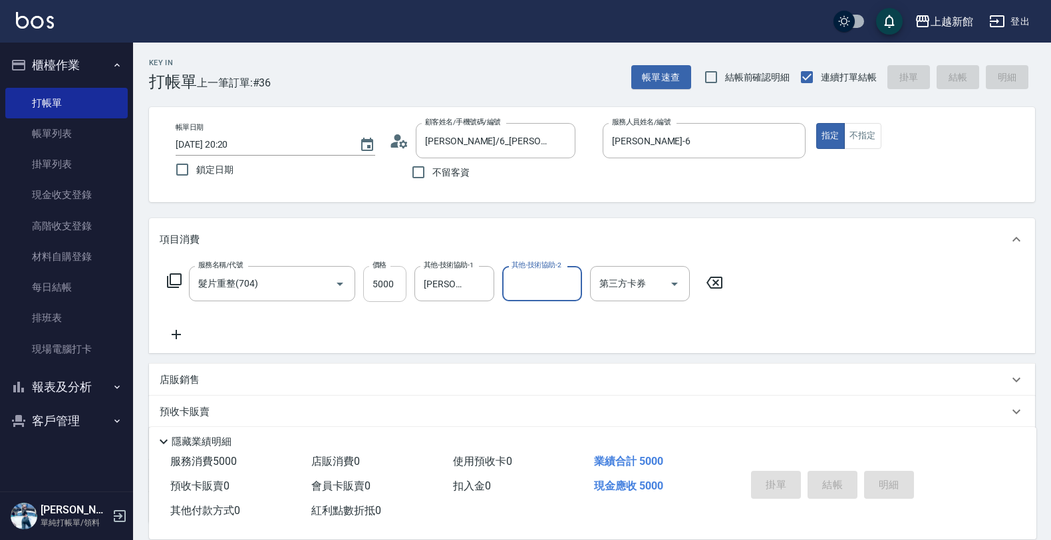
type input "2025/08/14 20:21"
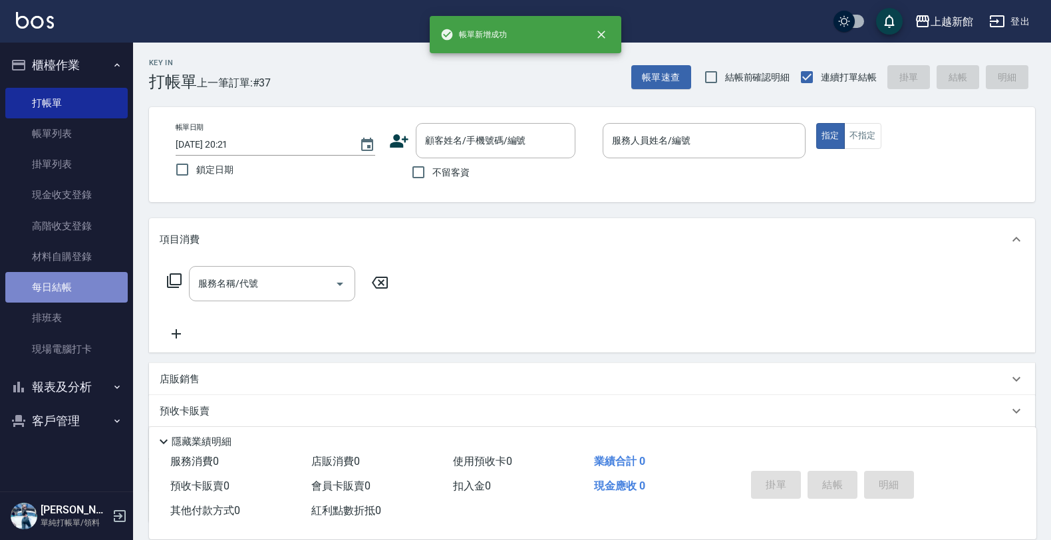
click at [94, 287] on link "每日結帳" at bounding box center [66, 287] width 122 height 31
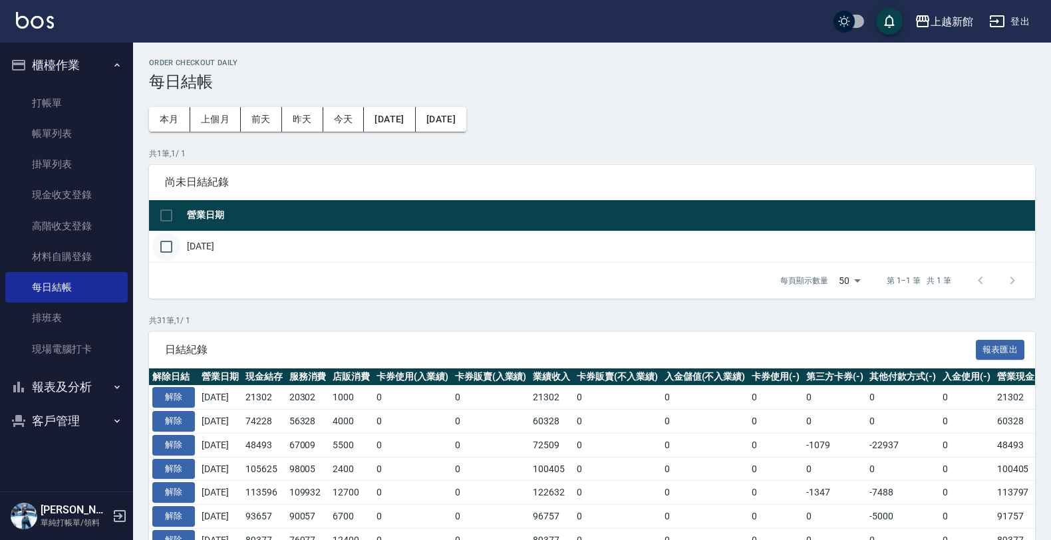
click at [165, 248] on input "checkbox" at bounding box center [166, 247] width 28 height 28
checkbox input "true"
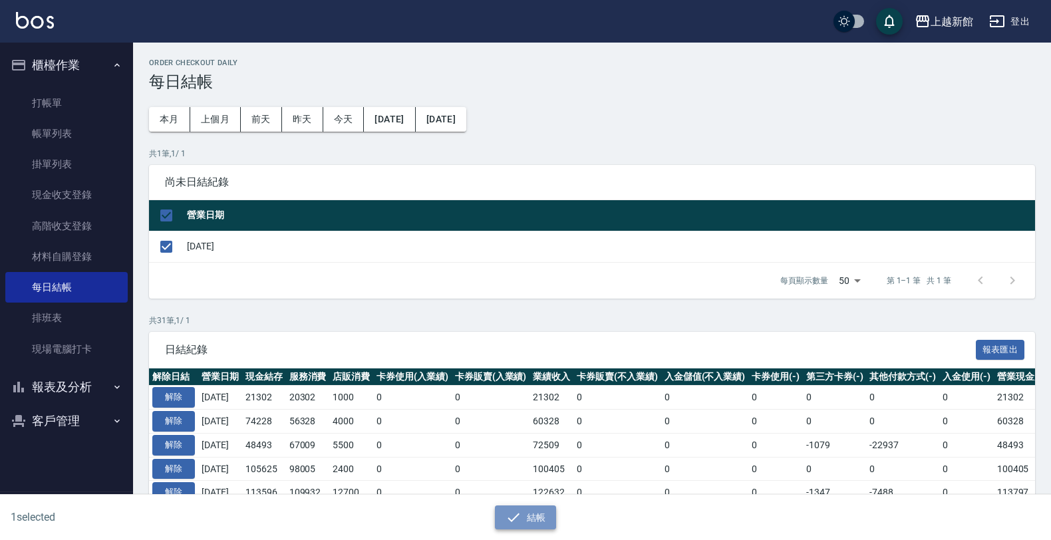
drag, startPoint x: 544, startPoint y: 520, endPoint x: 535, endPoint y: 512, distance: 11.8
click at [535, 513] on button "結帳" at bounding box center [526, 518] width 62 height 25
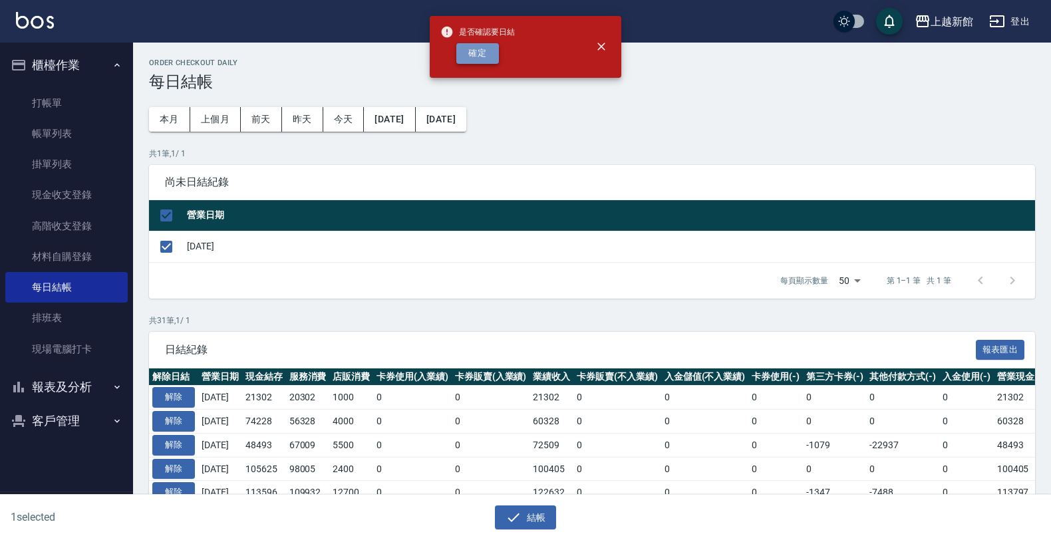
click at [478, 55] on button "確定" at bounding box center [477, 53] width 43 height 21
checkbox input "false"
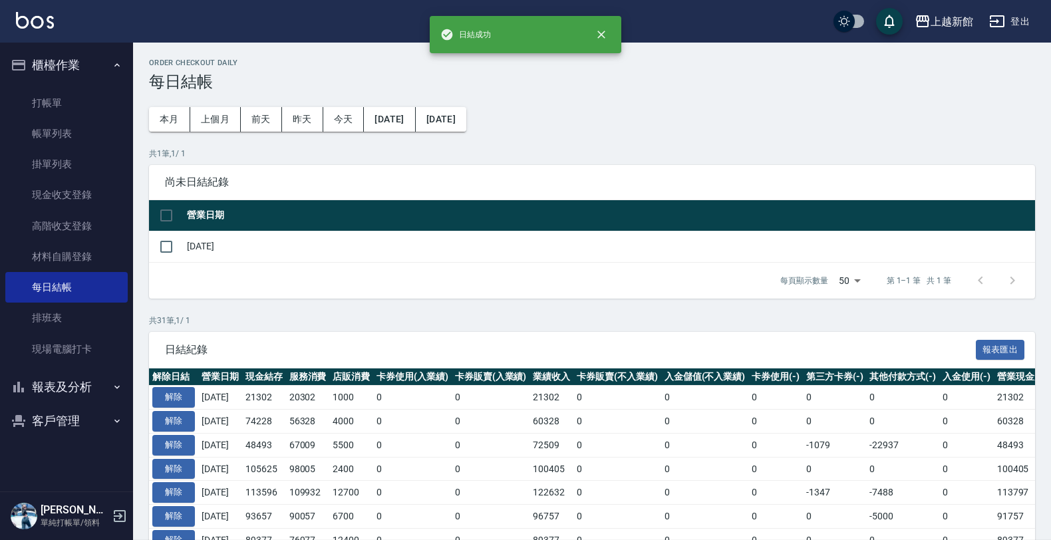
click at [93, 382] on button "報表及分析" at bounding box center [66, 387] width 122 height 35
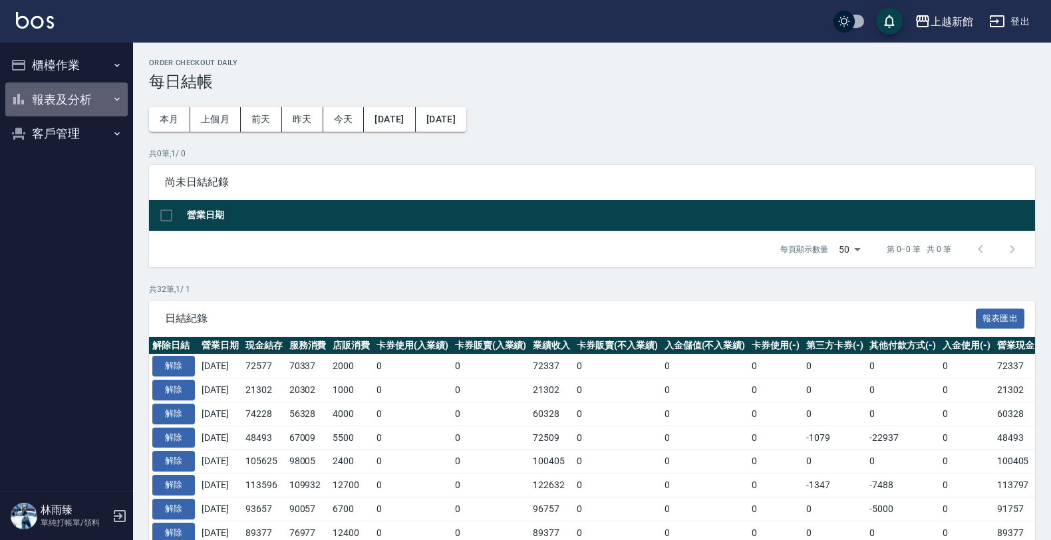
click at [88, 91] on button "報表及分析" at bounding box center [66, 99] width 122 height 35
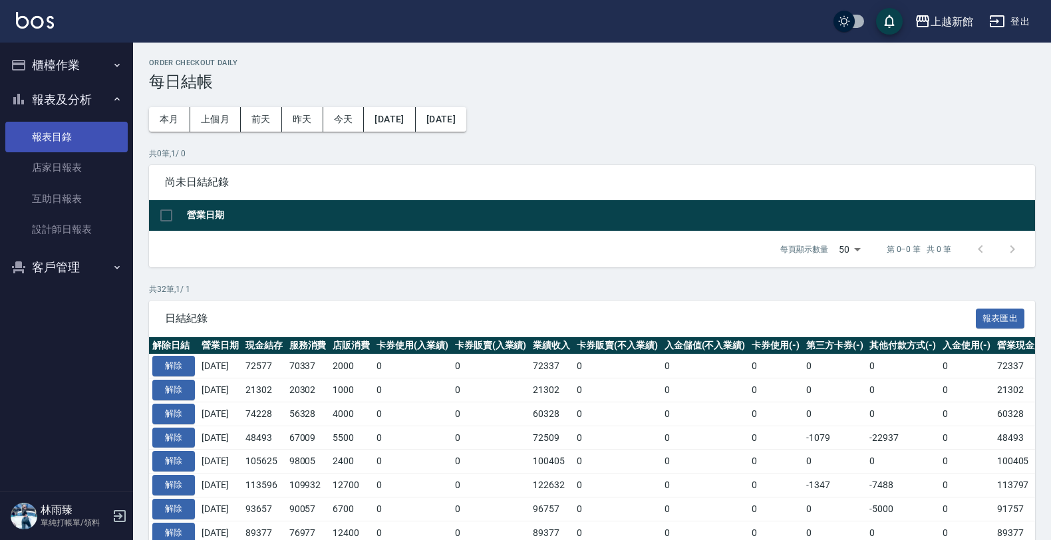
click at [81, 138] on link "報表目錄" at bounding box center [66, 137] width 122 height 31
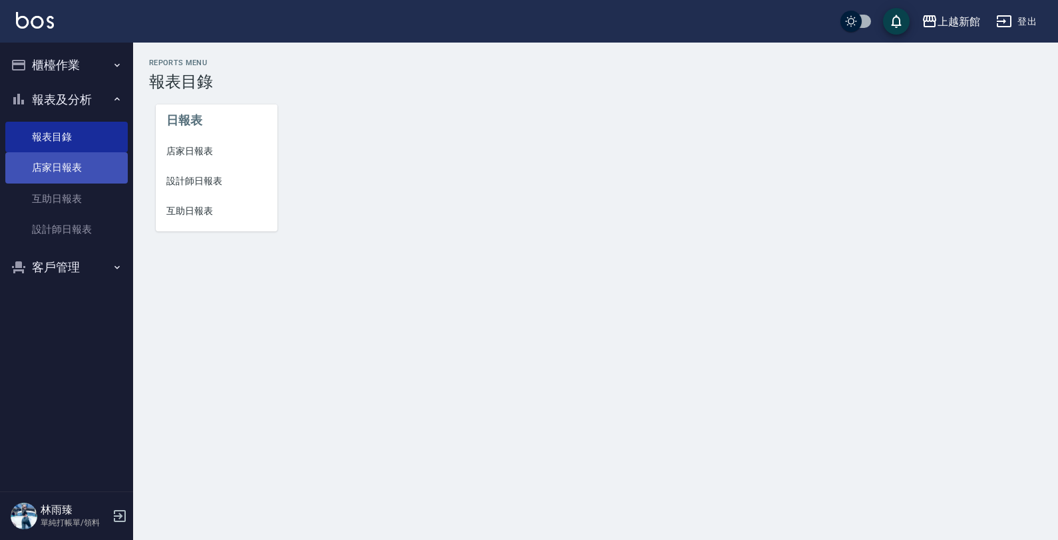
click at [87, 162] on link "店家日報表" at bounding box center [66, 167] width 122 height 31
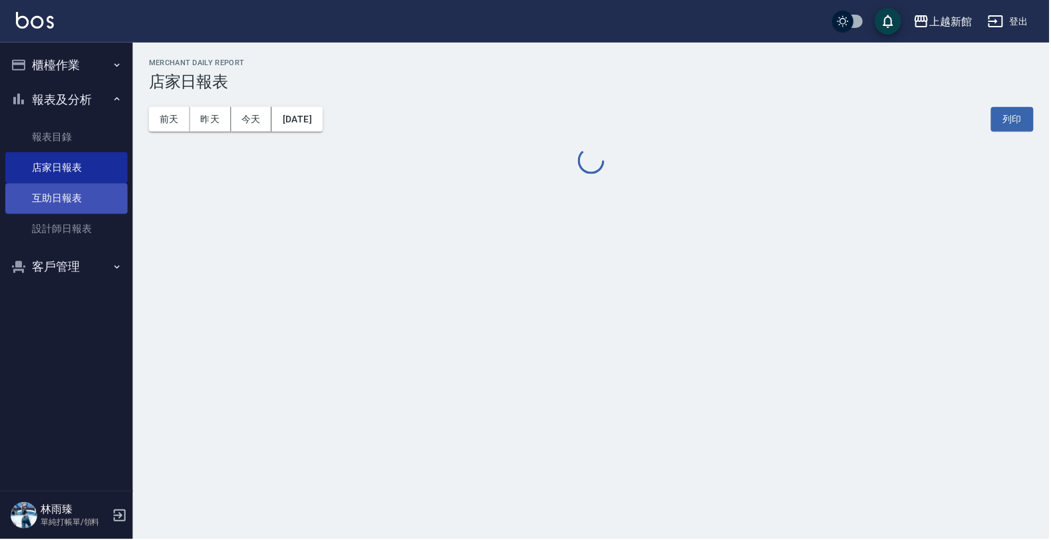
click at [104, 202] on link "互助日報表" at bounding box center [66, 199] width 122 height 31
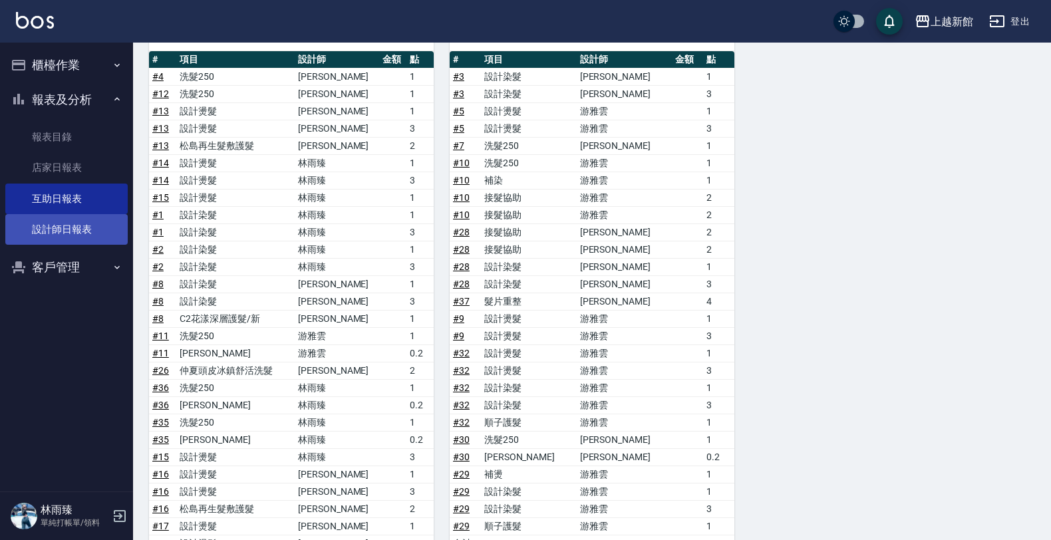
scroll to position [274, 0]
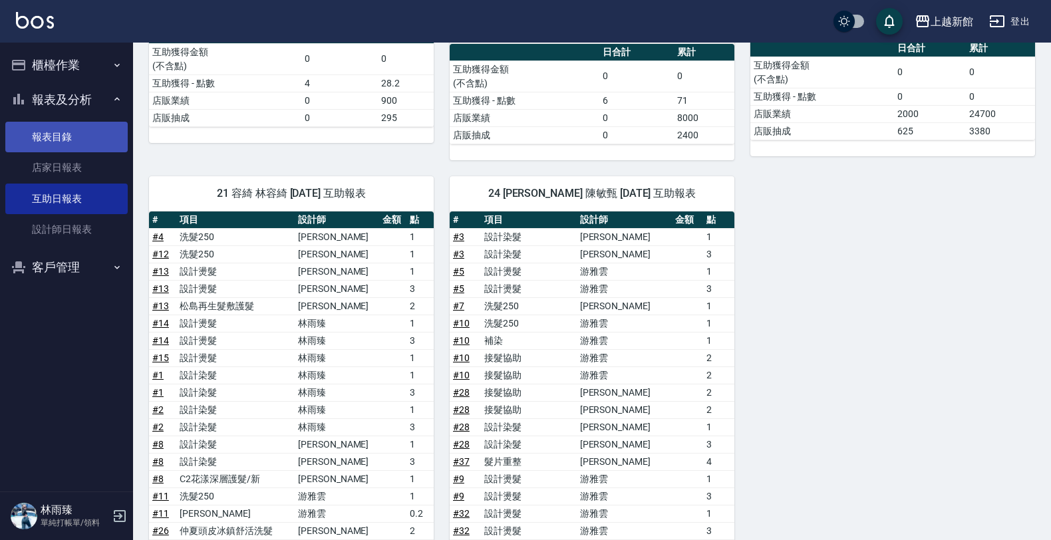
click at [78, 138] on link "報表目錄" at bounding box center [66, 137] width 122 height 31
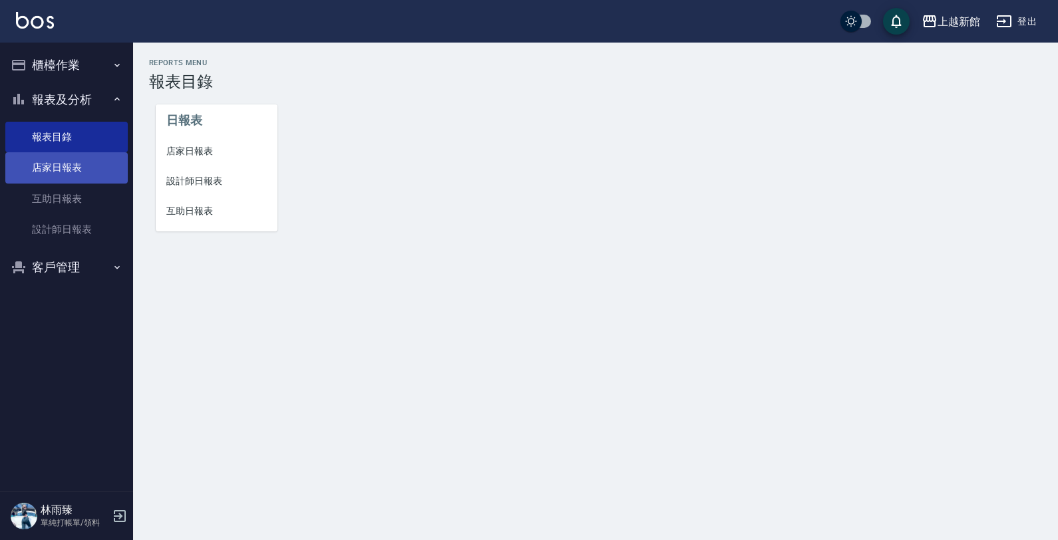
click at [58, 171] on link "店家日報表" at bounding box center [66, 167] width 122 height 31
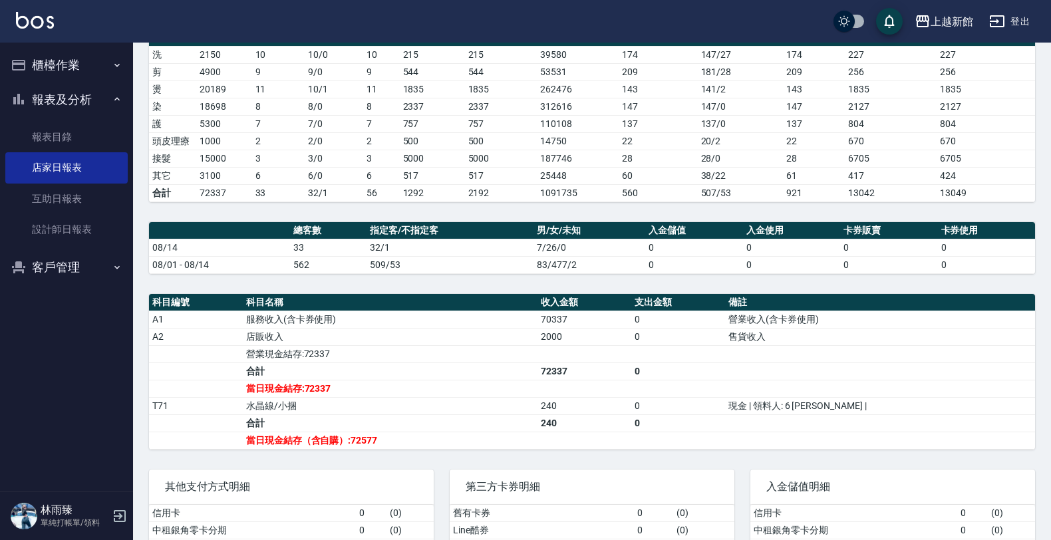
scroll to position [166, 0]
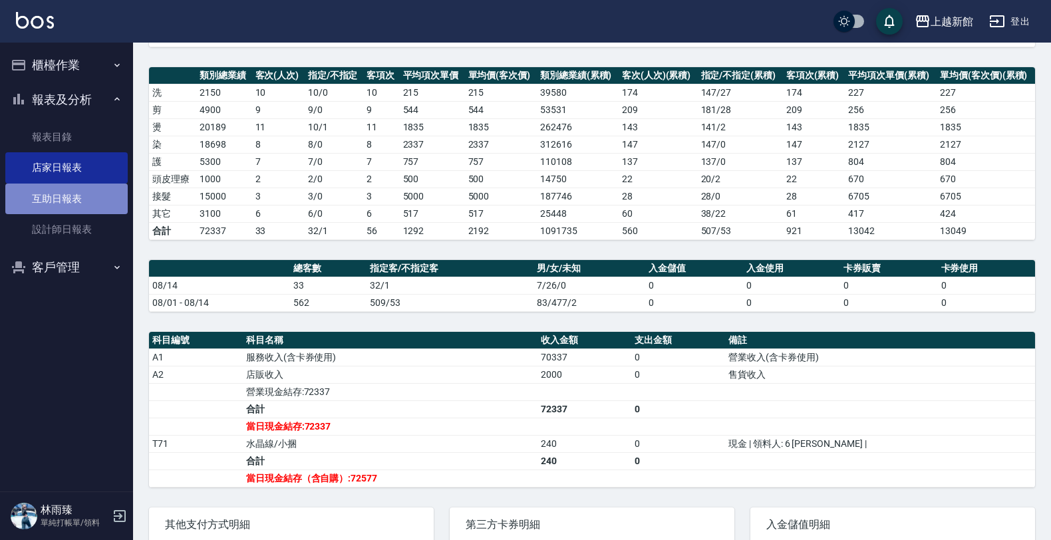
click at [102, 194] on link "互助日報表" at bounding box center [66, 199] width 122 height 31
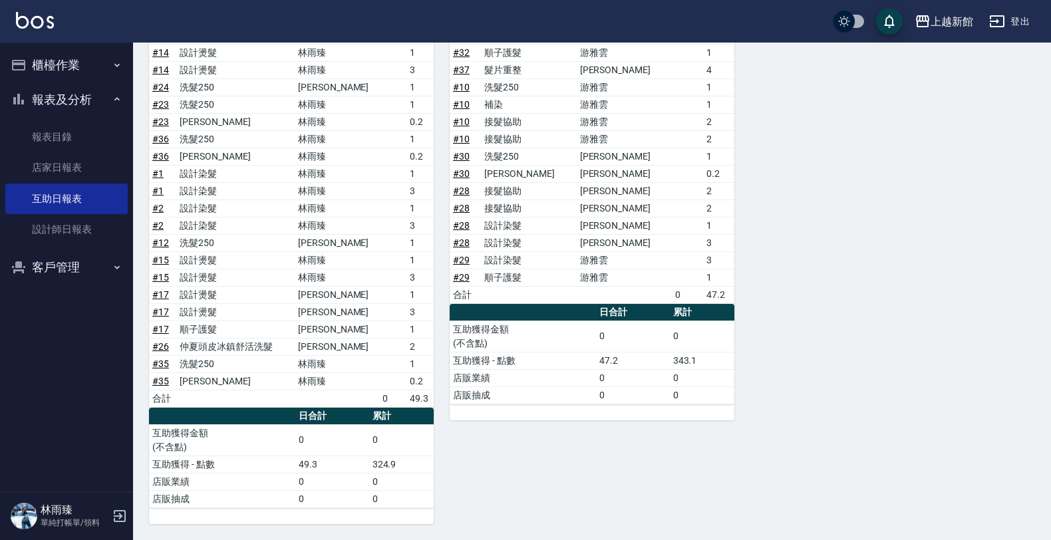
scroll to position [690, 0]
click at [104, 223] on link "設計師日報表" at bounding box center [66, 229] width 122 height 31
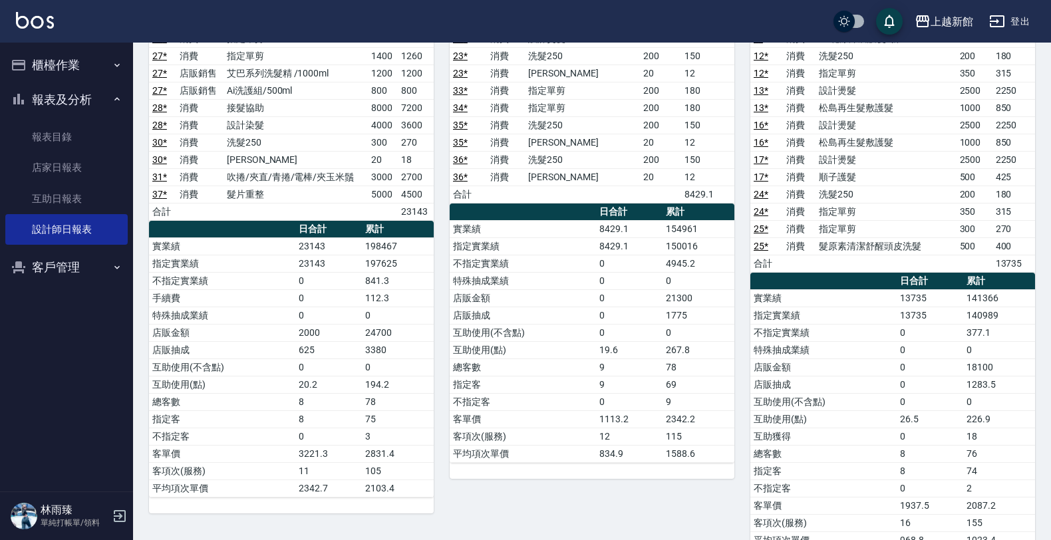
scroll to position [893, 0]
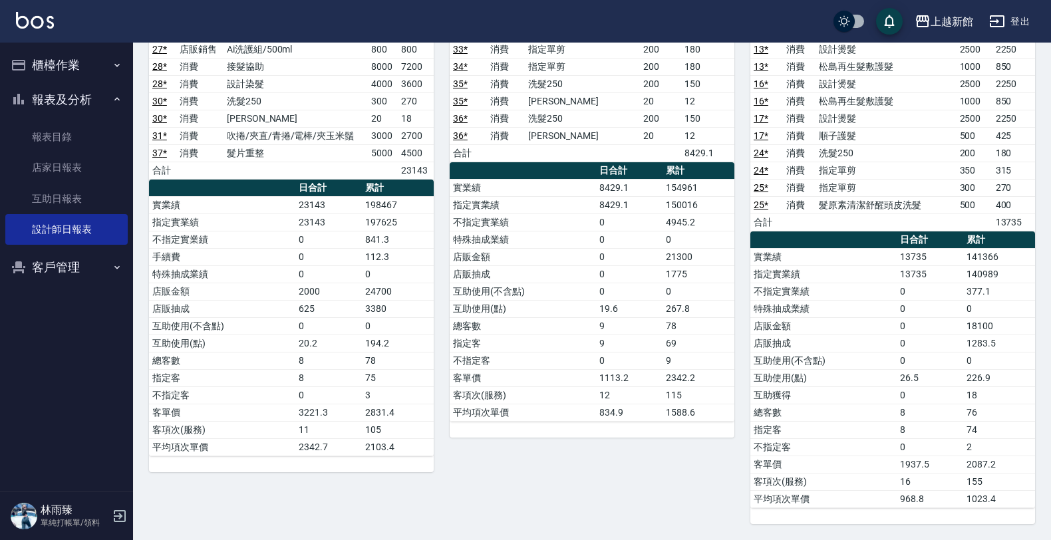
click at [94, 266] on button "客戶管理" at bounding box center [66, 267] width 122 height 35
click at [110, 52] on button "櫃檯作業" at bounding box center [66, 65] width 122 height 35
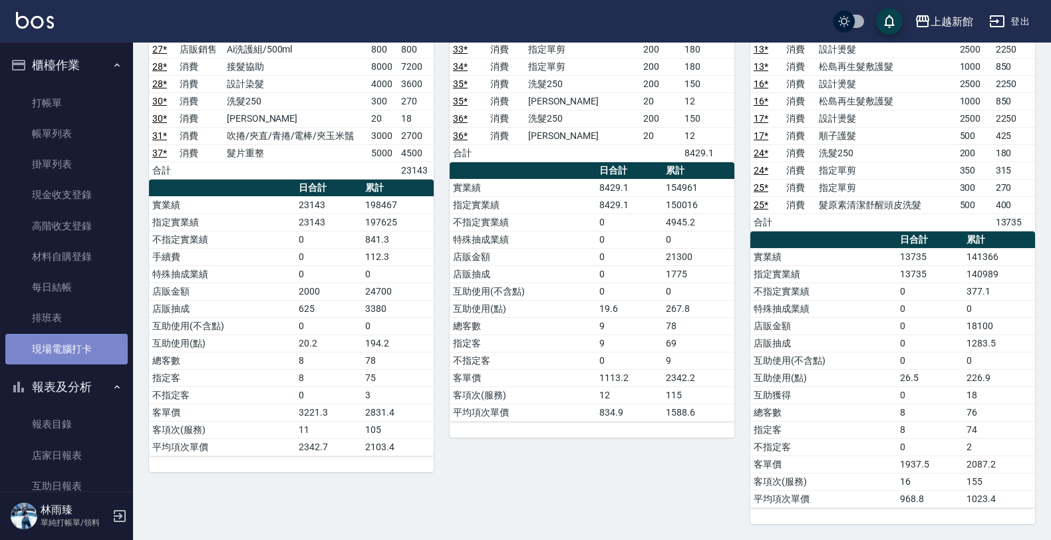
click at [69, 345] on link "現場電腦打卡" at bounding box center [66, 349] width 122 height 31
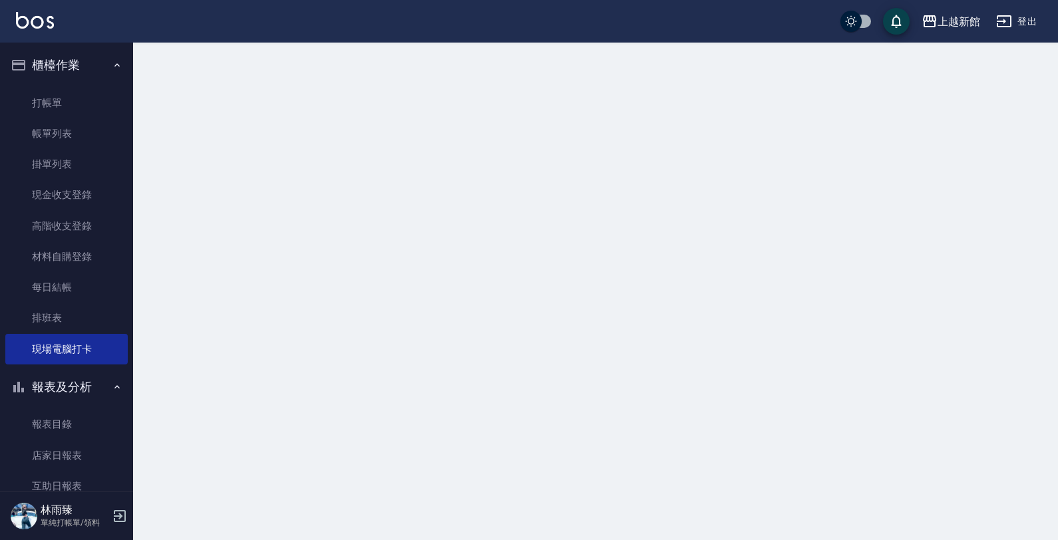
drag, startPoint x: 13, startPoint y: 383, endPoint x: 254, endPoint y: 259, distance: 270.7
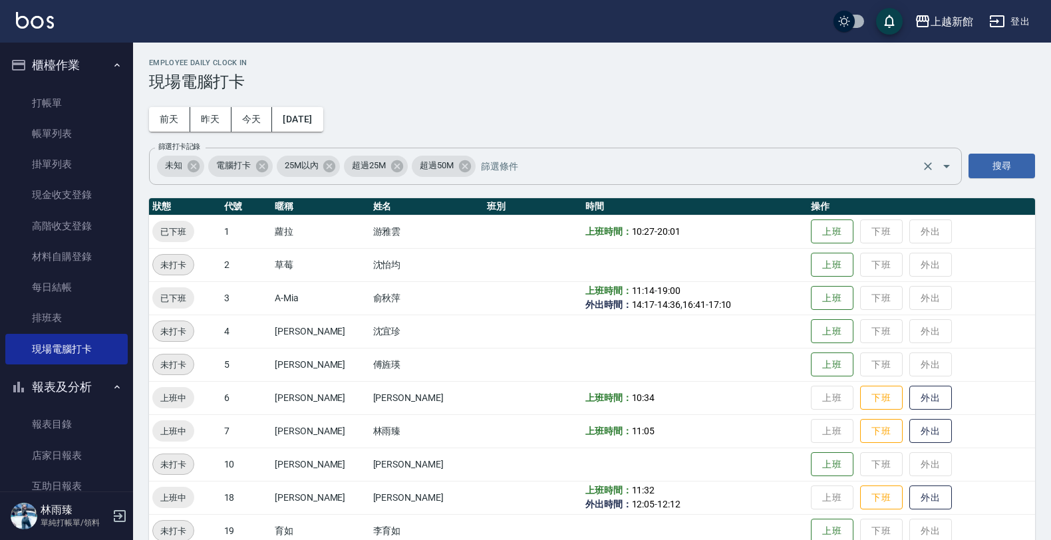
drag, startPoint x: 254, startPoint y: 259, endPoint x: 705, endPoint y: 178, distance: 458.3
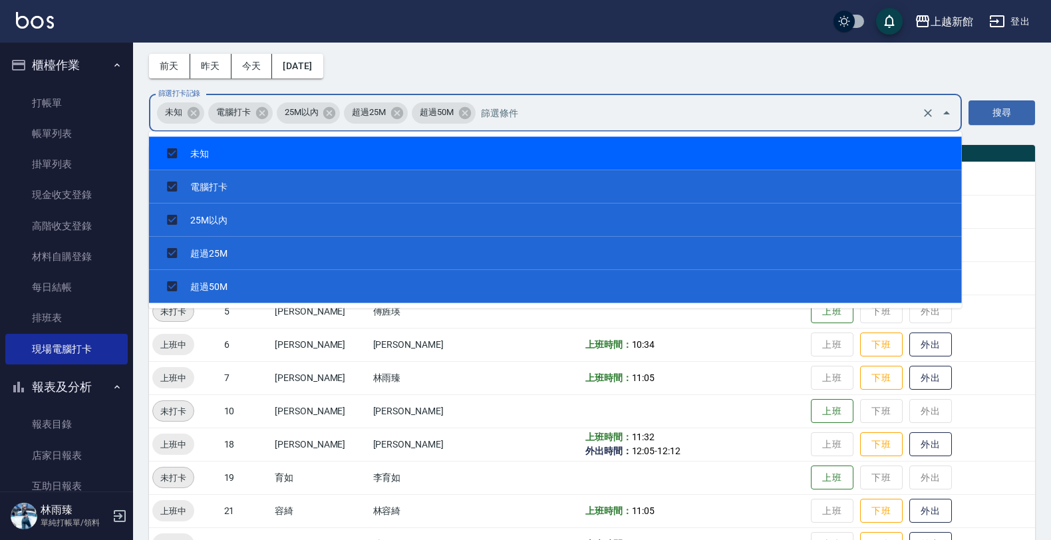
scroll to position [83, 0]
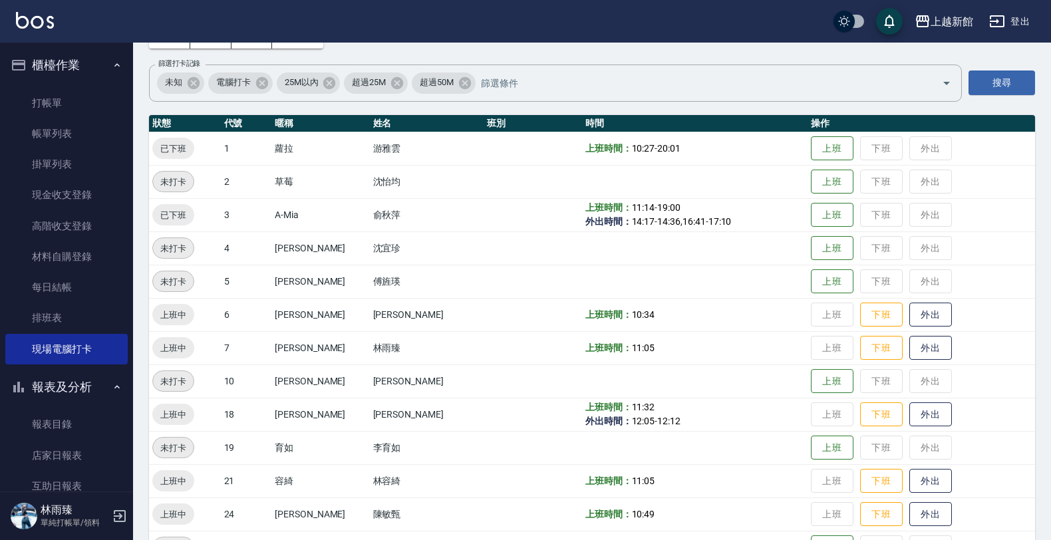
drag, startPoint x: 705, startPoint y: 178, endPoint x: 744, endPoint y: 50, distance: 133.4
click at [744, 50] on div "Employee Daily Clock In 現場電腦打卡 前天 昨天 今天 2025/08/14 篩選打卡記錄 未知 電腦打卡 25M以內 超過25M 超…" at bounding box center [592, 353] width 918 height 788
click at [860, 321] on button "下班" at bounding box center [881, 314] width 43 height 23
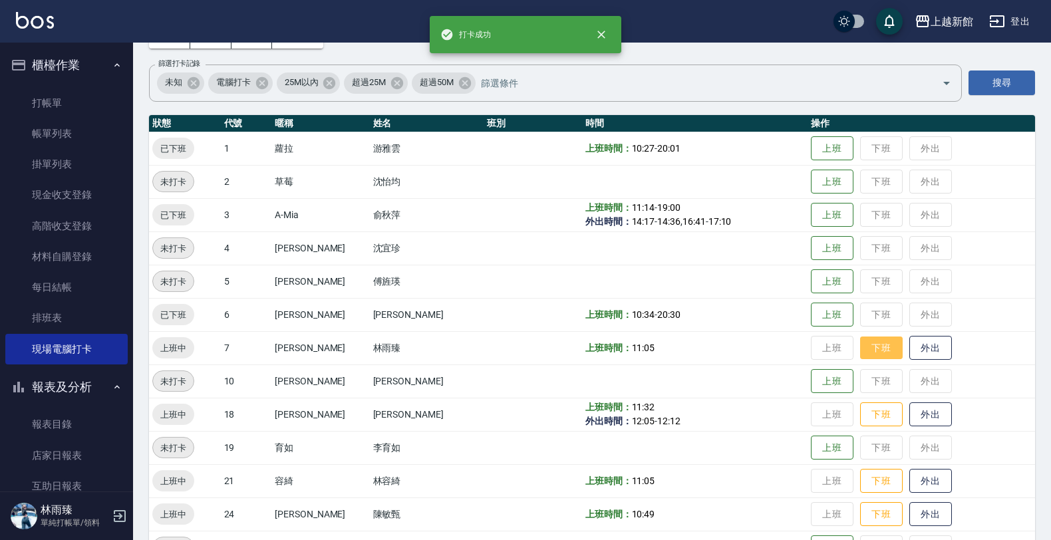
click at [866, 343] on button "下班" at bounding box center [881, 348] width 43 height 23
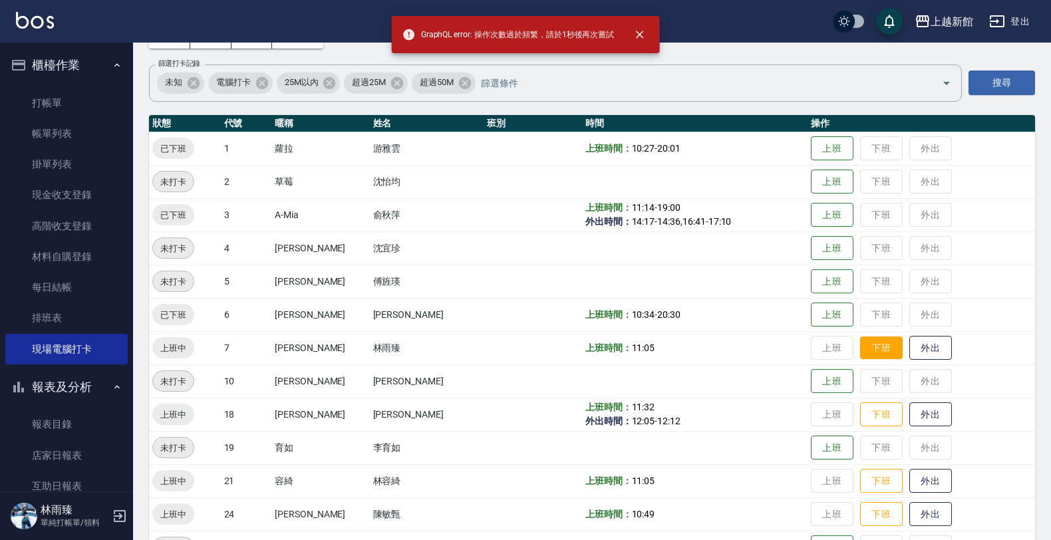
scroll to position [166, 0]
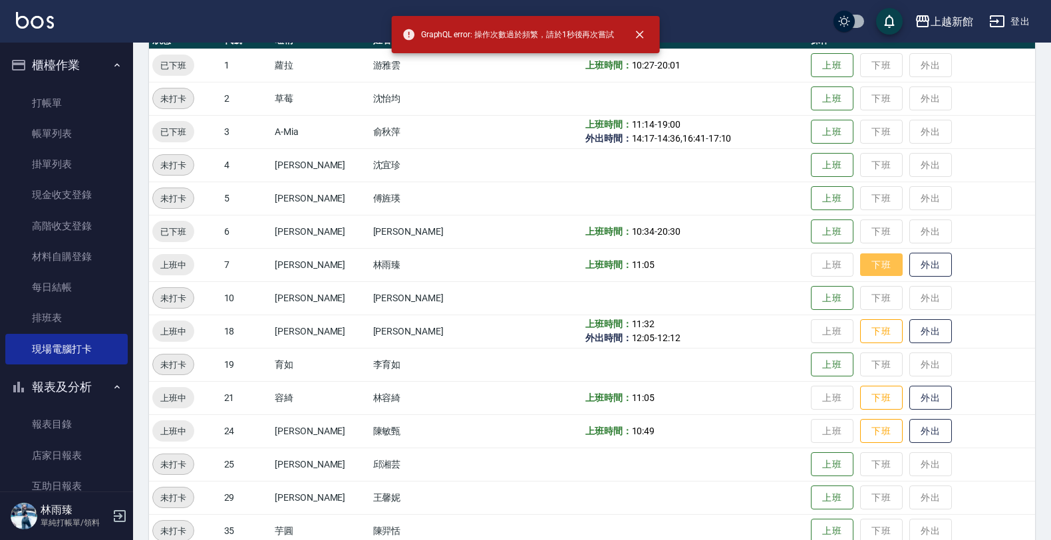
click at [880, 263] on button "下班" at bounding box center [881, 264] width 43 height 23
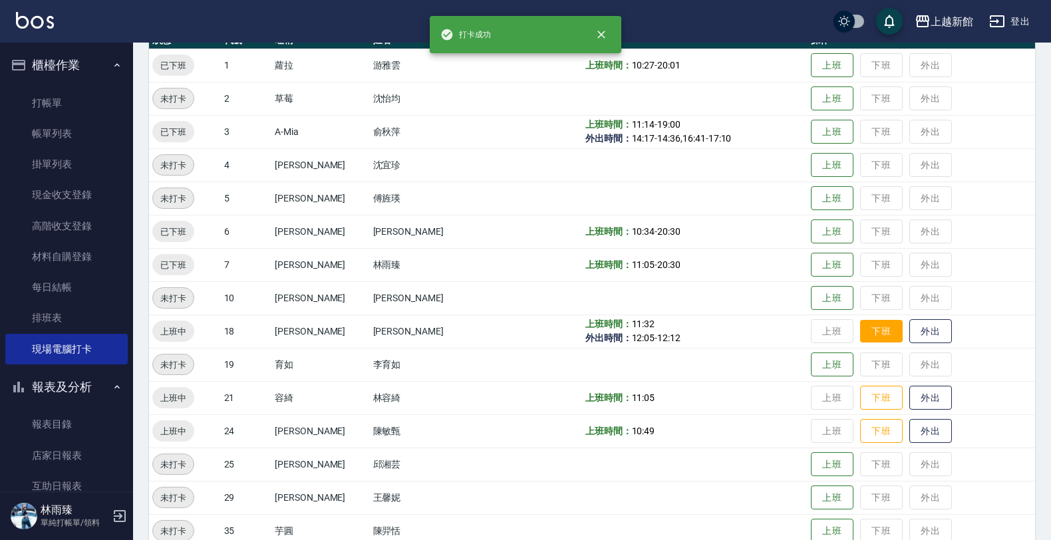
click at [860, 323] on button "下班" at bounding box center [881, 331] width 43 height 23
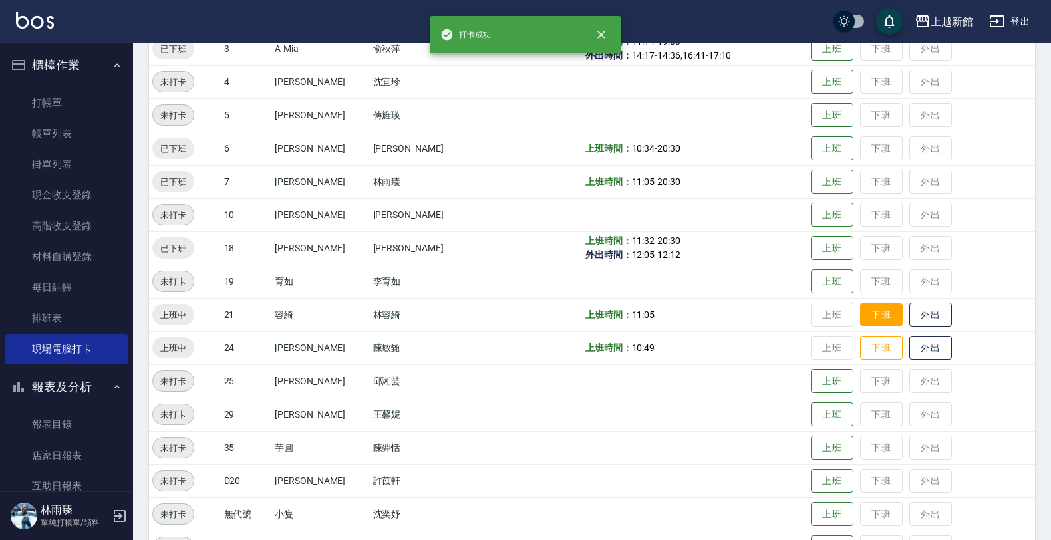
click at [873, 304] on button "下班" at bounding box center [881, 314] width 43 height 23
click at [860, 340] on button "下班" at bounding box center [881, 348] width 43 height 23
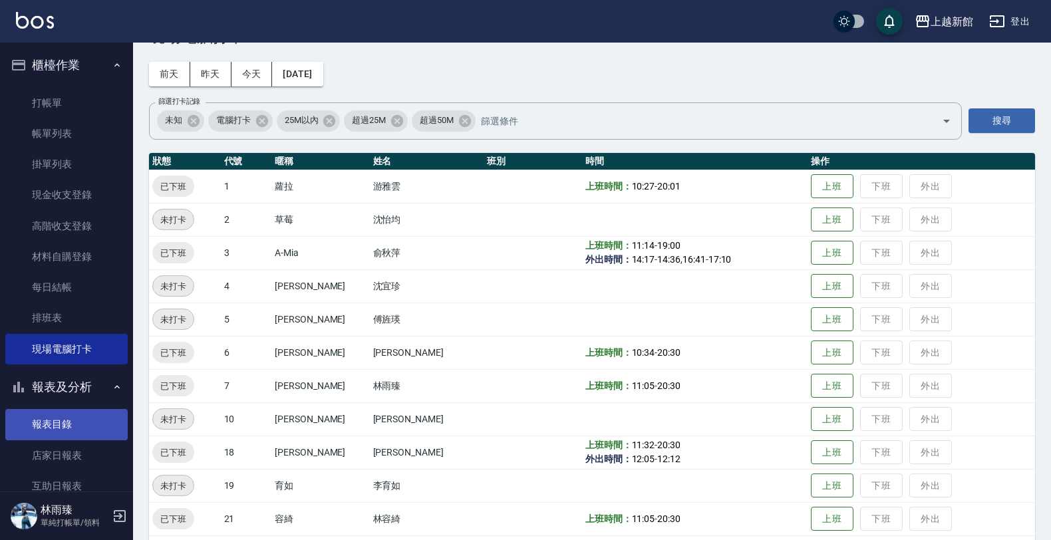
scroll to position [83, 0]
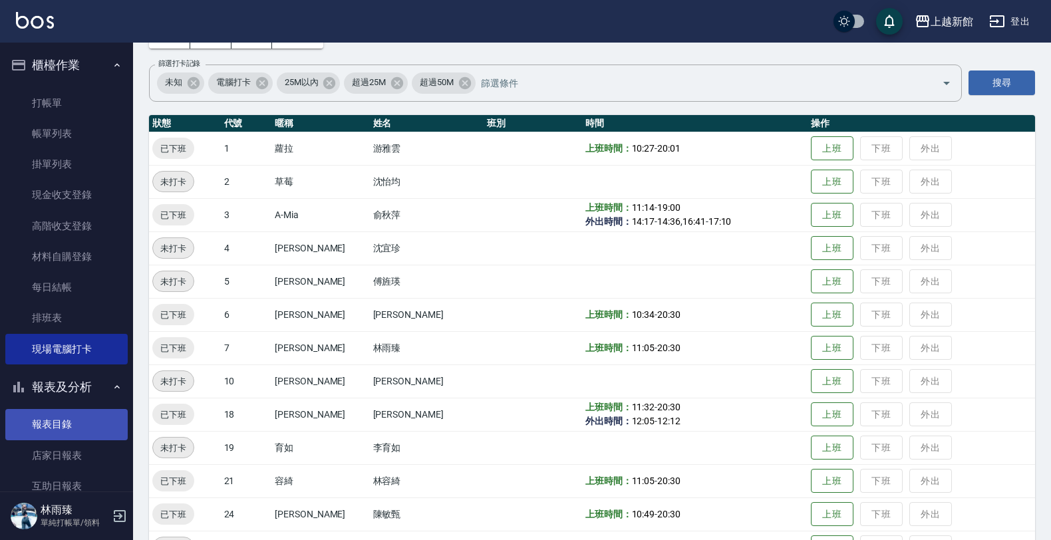
click at [57, 433] on link "報表目錄" at bounding box center [66, 424] width 122 height 31
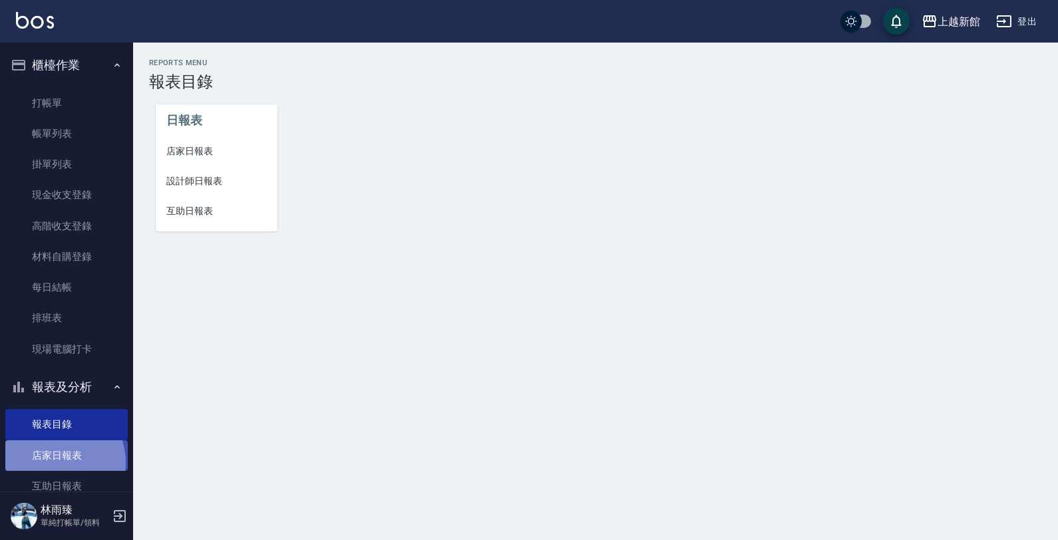
click at [53, 462] on link "店家日報表" at bounding box center [66, 455] width 122 height 31
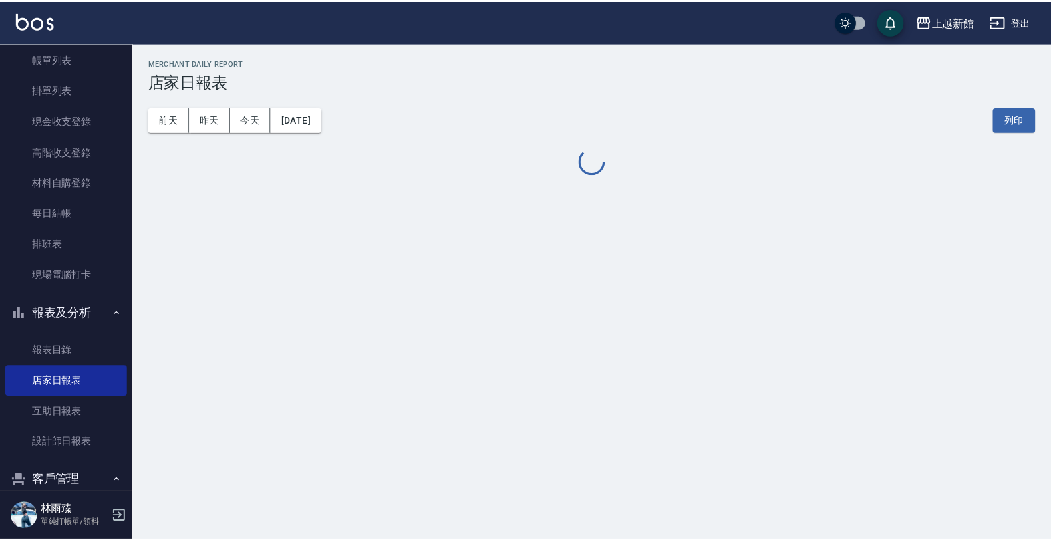
scroll to position [166, 0]
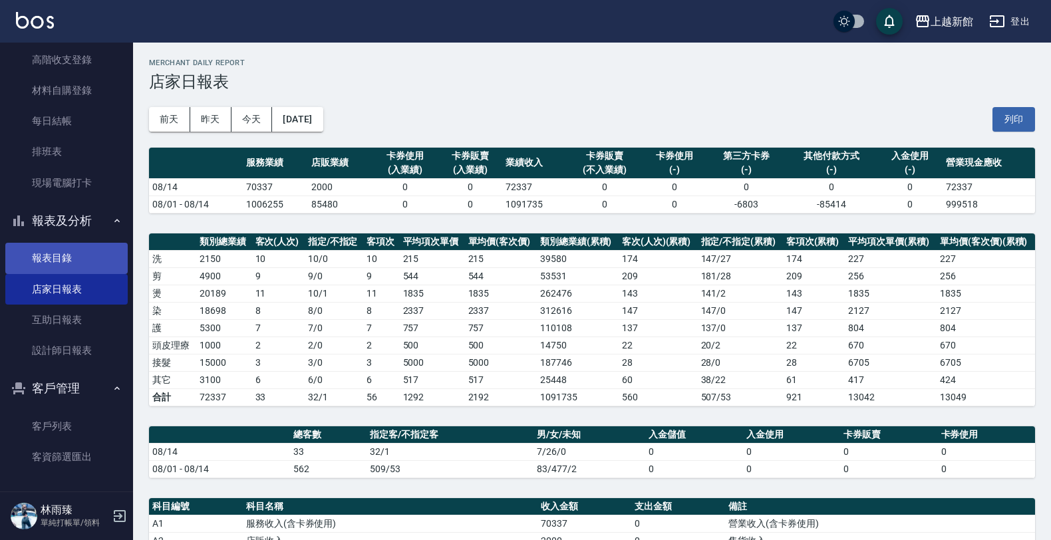
click at [98, 260] on link "報表目錄" at bounding box center [66, 258] width 122 height 31
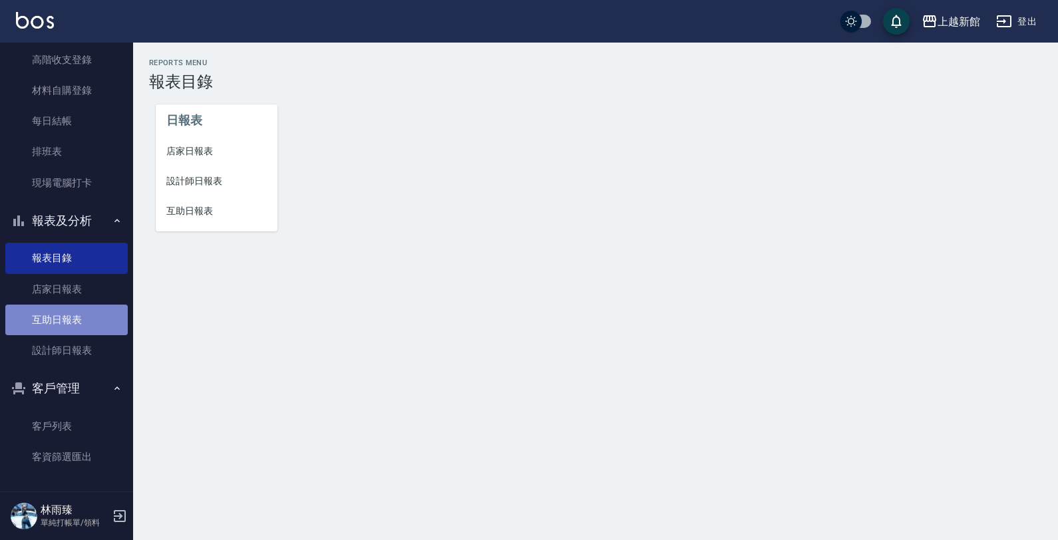
click at [96, 311] on link "互助日報表" at bounding box center [66, 320] width 122 height 31
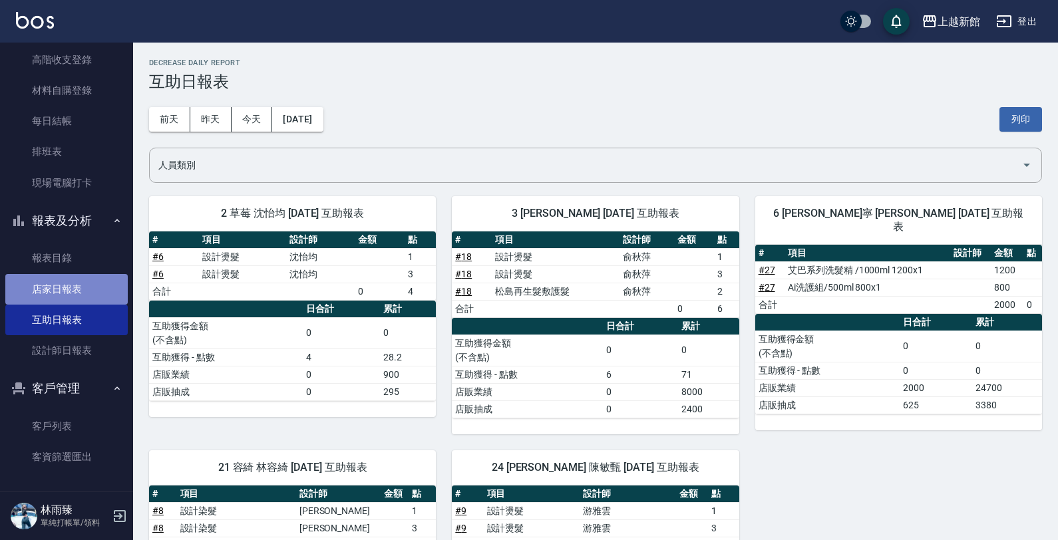
click at [98, 281] on link "店家日報表" at bounding box center [66, 289] width 122 height 31
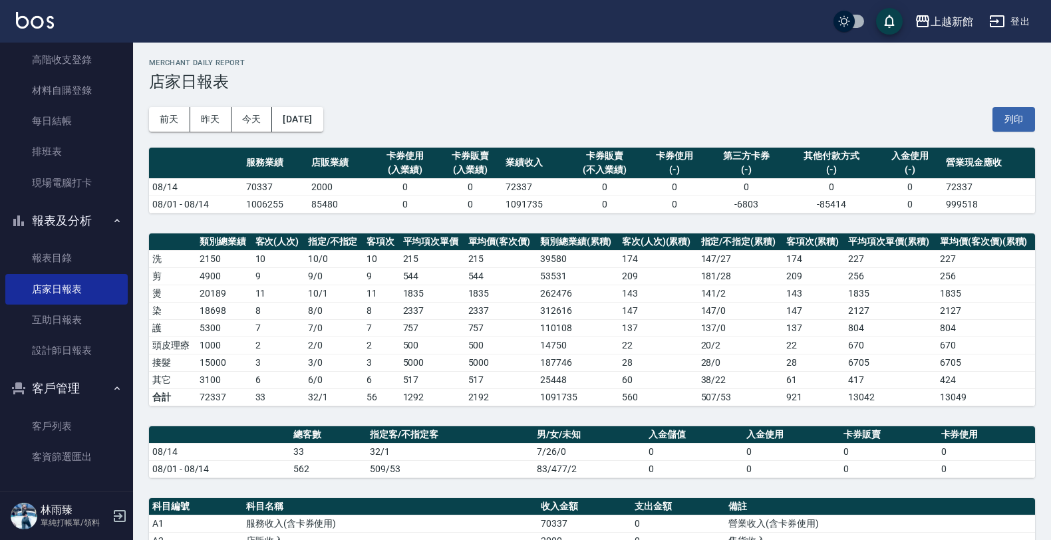
click at [120, 518] on icon "button" at bounding box center [120, 516] width 12 height 12
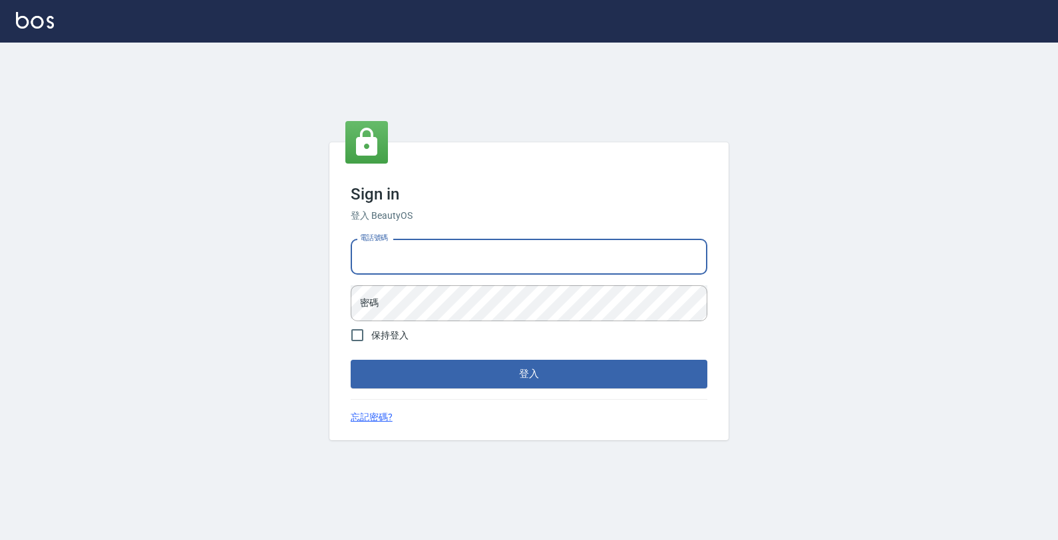
click at [488, 263] on input "電話號碼" at bounding box center [529, 257] width 357 height 36
type input "0933303551"
click at [351, 360] on button "登入" at bounding box center [529, 374] width 357 height 28
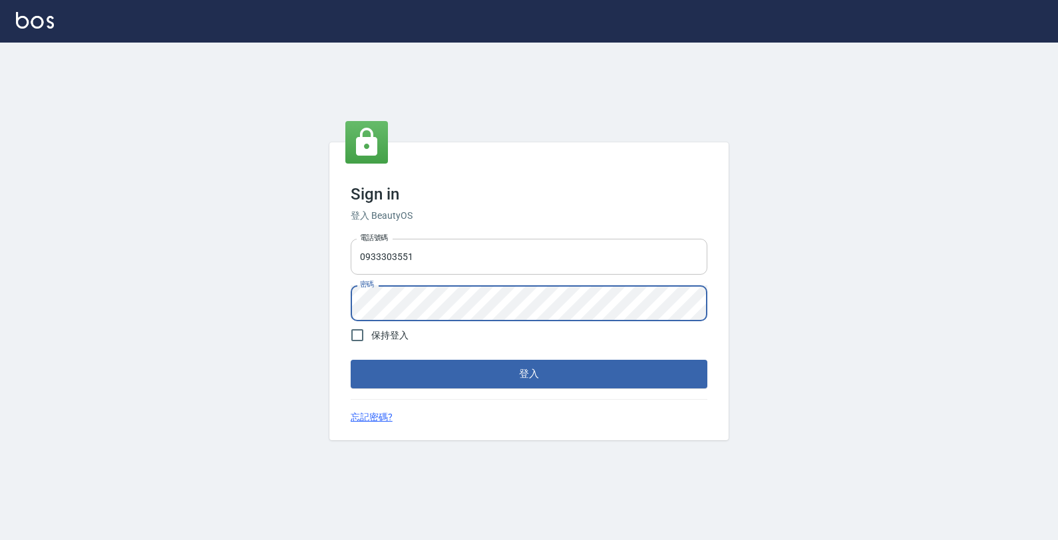
click at [351, 360] on button "登入" at bounding box center [529, 374] width 357 height 28
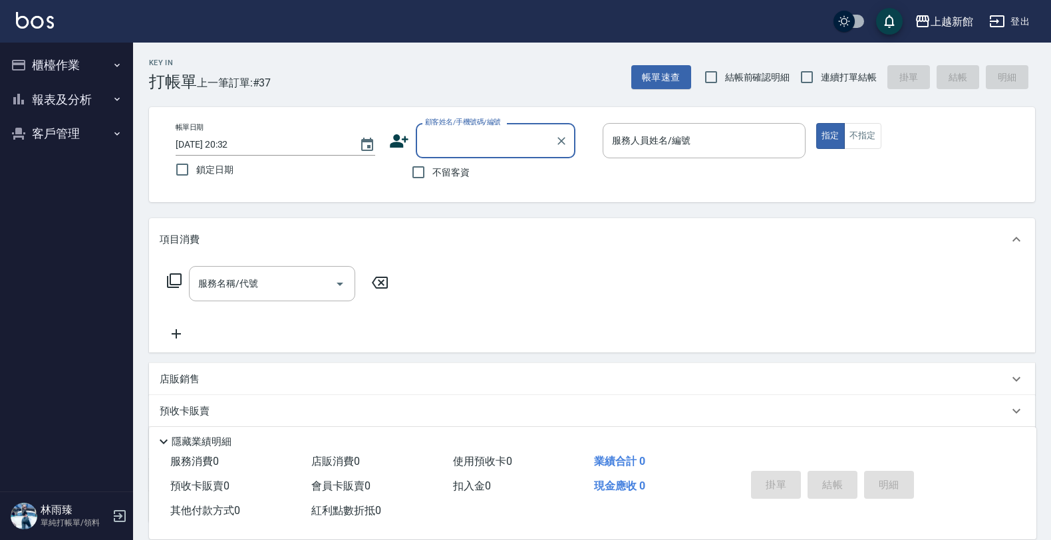
drag, startPoint x: 103, startPoint y: 103, endPoint x: 97, endPoint y: 143, distance: 40.4
click at [102, 104] on button "報表及分析" at bounding box center [66, 99] width 122 height 35
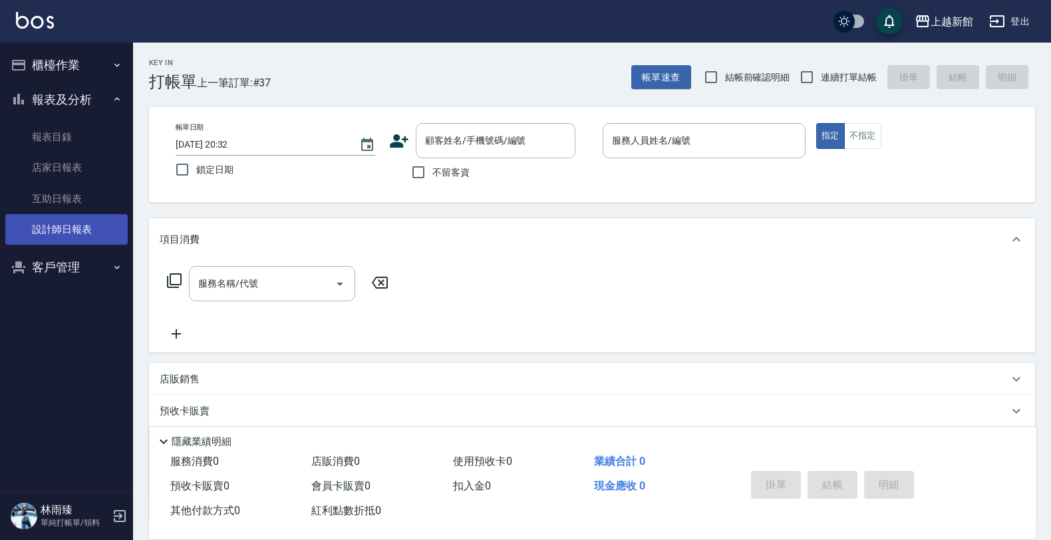
click at [47, 241] on link "設計師日報表" at bounding box center [66, 229] width 122 height 31
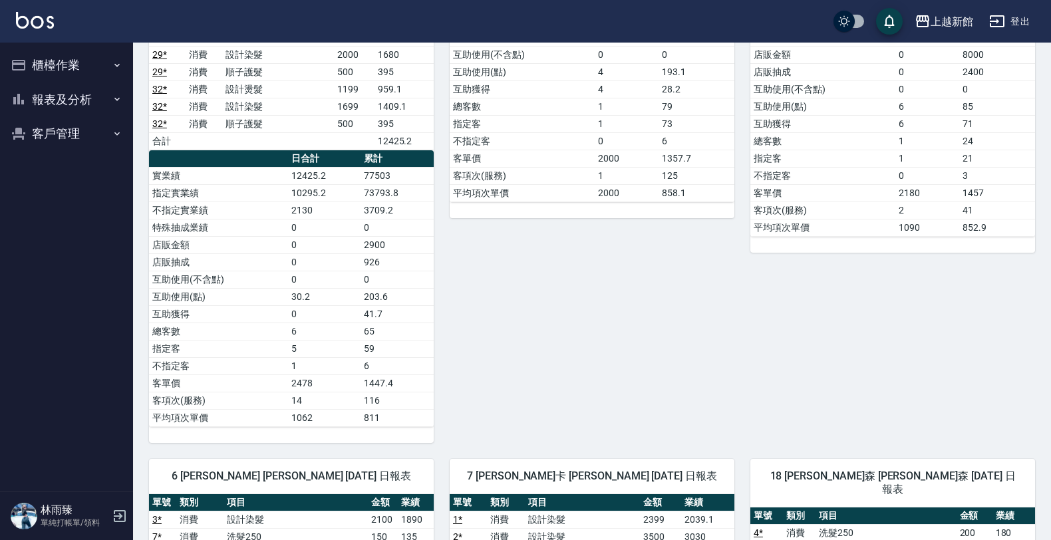
scroll to position [166, 0]
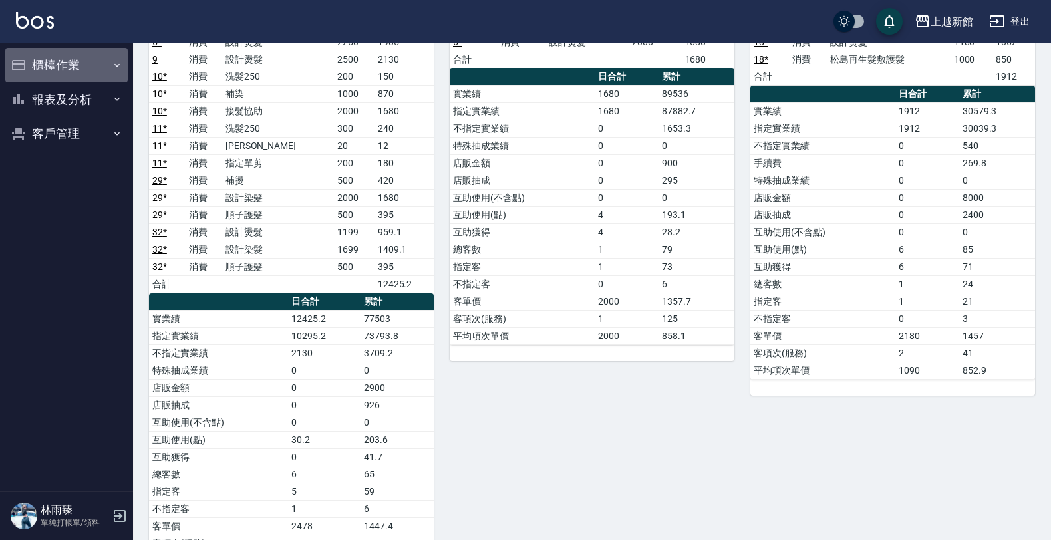
click at [74, 65] on button "櫃檯作業" at bounding box center [66, 65] width 122 height 35
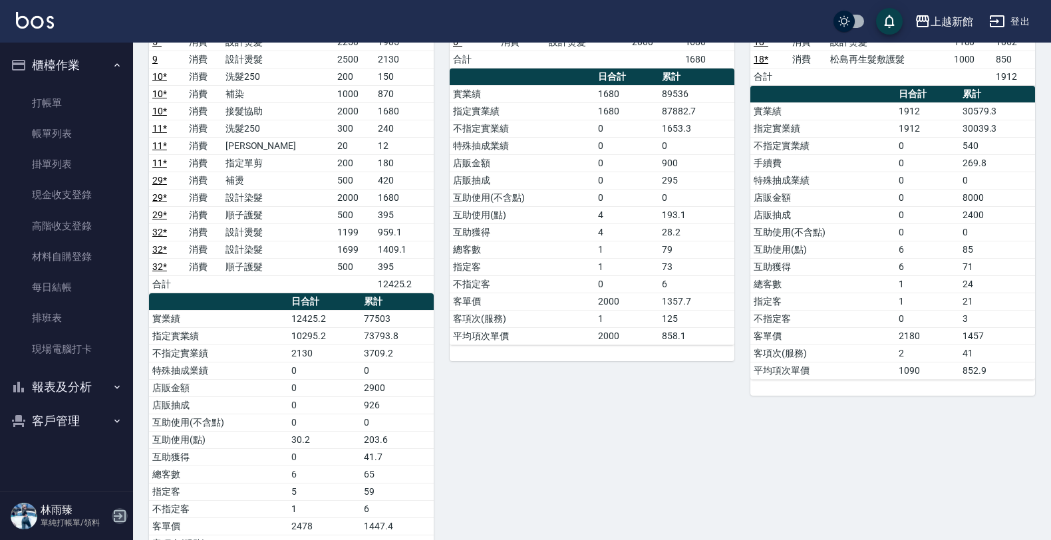
click at [120, 517] on icon "button" at bounding box center [120, 516] width 16 height 16
